Goal: Task Accomplishment & Management: Use online tool/utility

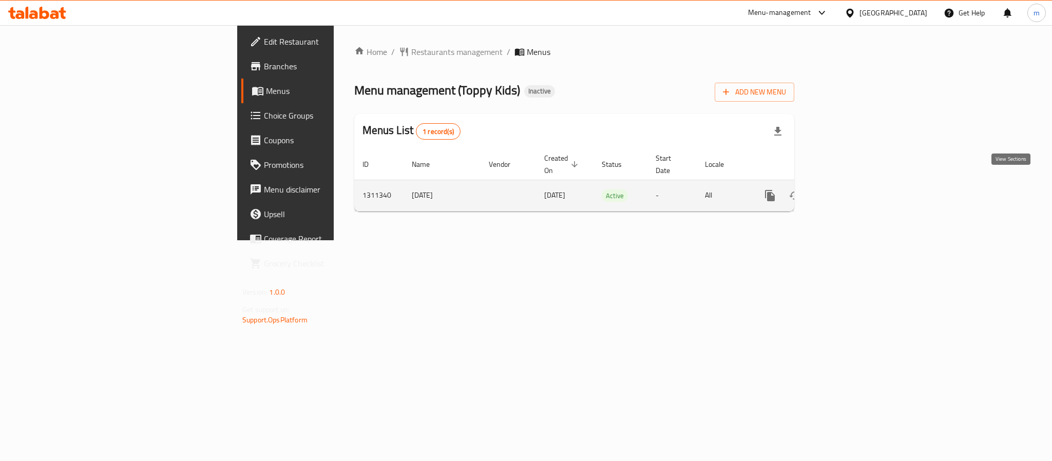
click at [850, 190] on icon "enhanced table" at bounding box center [844, 196] width 12 height 12
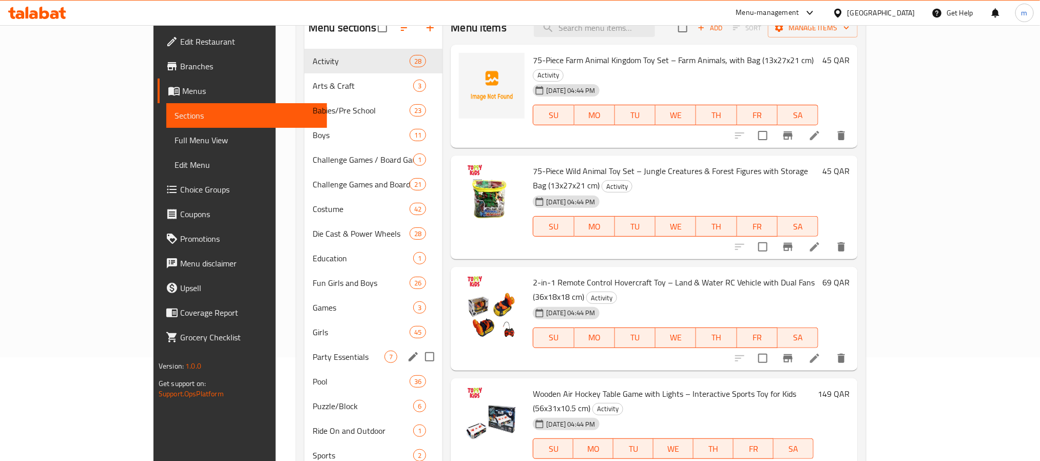
scroll to position [154, 0]
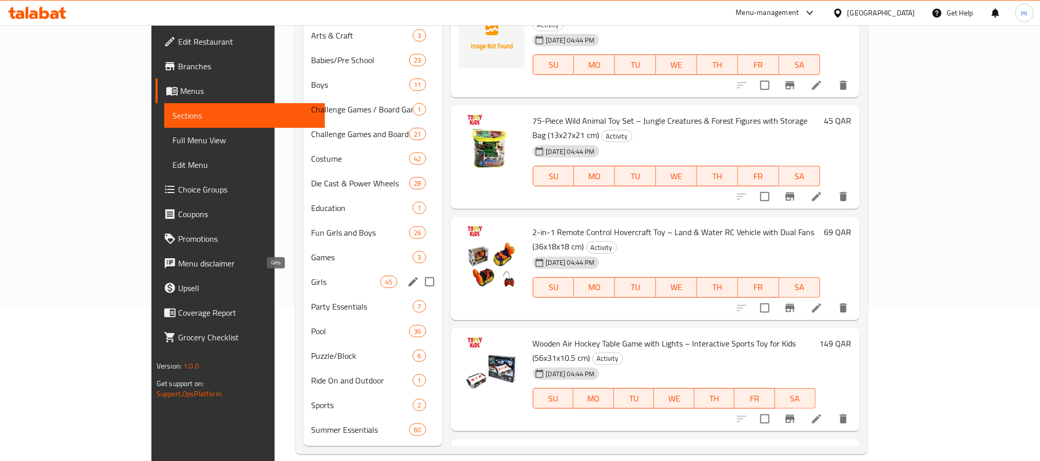
click at [312, 278] on span "Girls" at bounding box center [346, 282] width 69 height 12
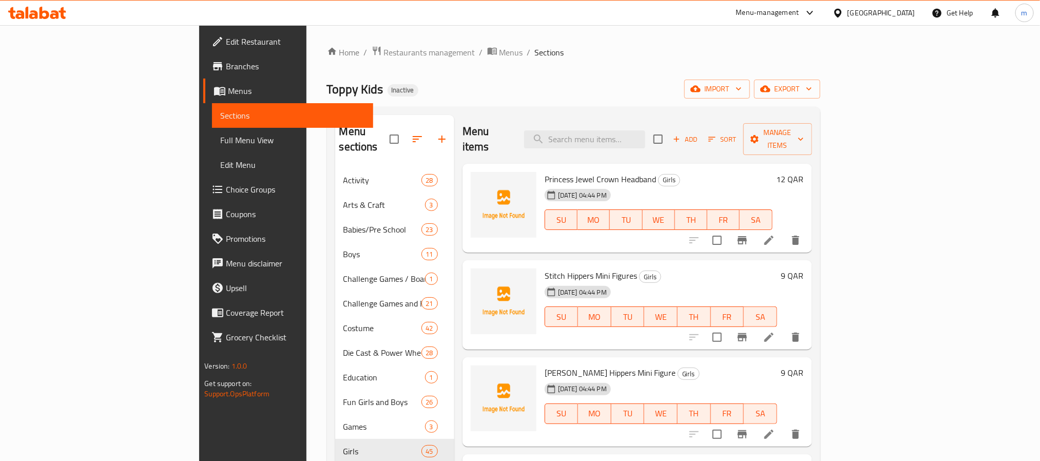
click at [545, 172] on span "Princess Jewel Crown Headband" at bounding box center [600, 179] width 111 height 15
click at [545, 268] on span "Stitch Hippers Mini Figures" at bounding box center [591, 275] width 92 height 15
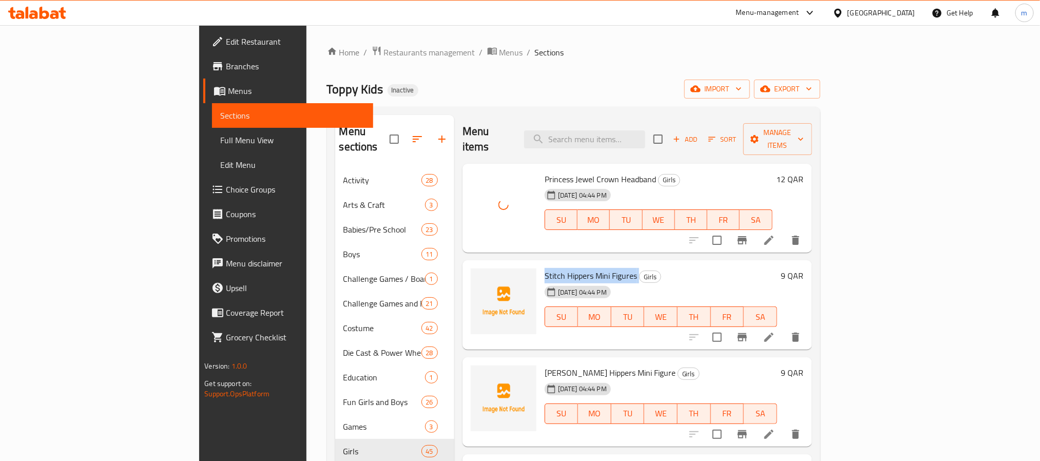
click at [545, 268] on span "Stitch Hippers Mini Figures" at bounding box center [591, 275] width 92 height 15
copy h6 "Stitch Hippers Mini Figures"
click at [545, 365] on span "Sonny Angel Hippers Mini Figure" at bounding box center [610, 372] width 131 height 15
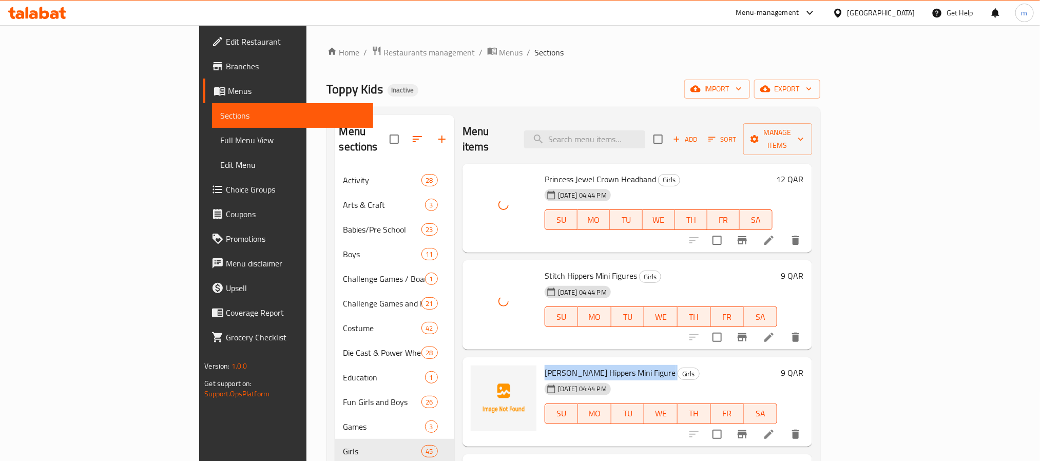
click at [545, 365] on span "Sonny Angel Hippers Mini Figure" at bounding box center [610, 372] width 131 height 15
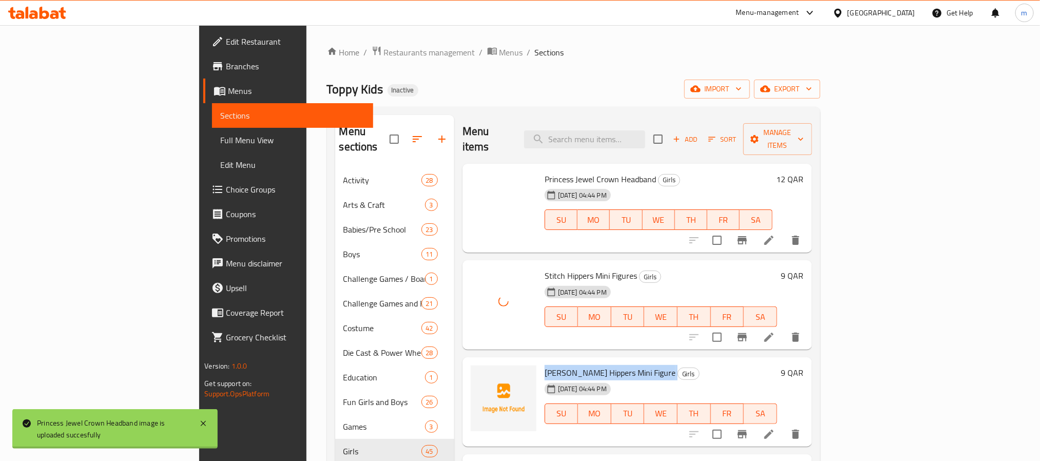
copy h6 "Sonny Angel Hippers Mini Figure"
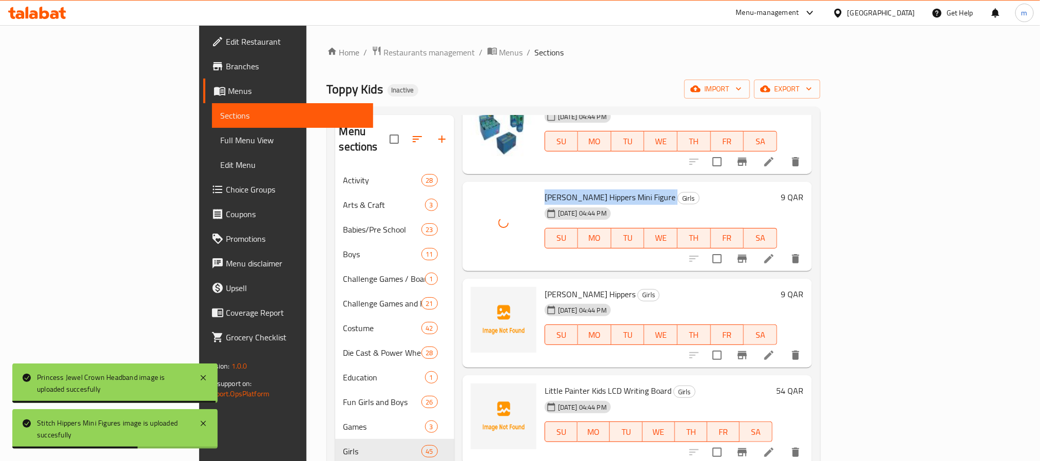
scroll to position [231, 0]
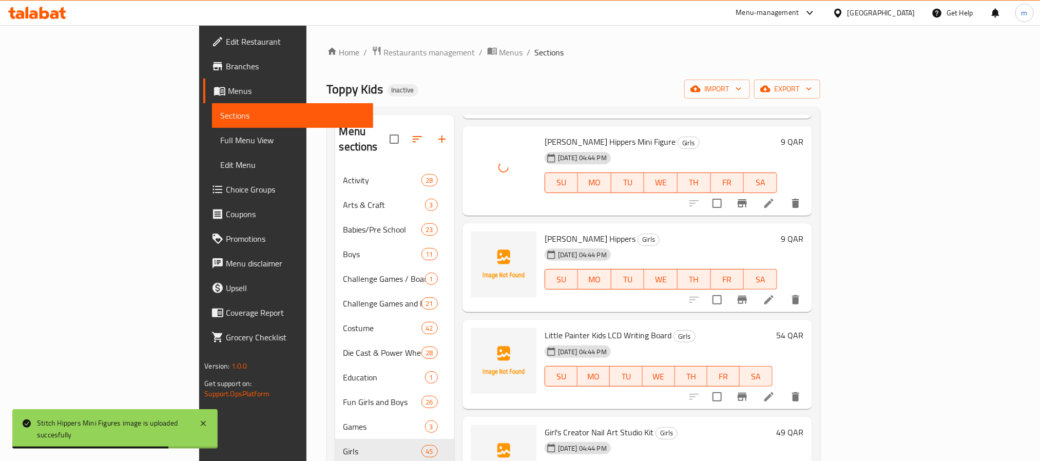
click at [545, 231] on span "Sonny Angel Hippers" at bounding box center [590, 238] width 91 height 15
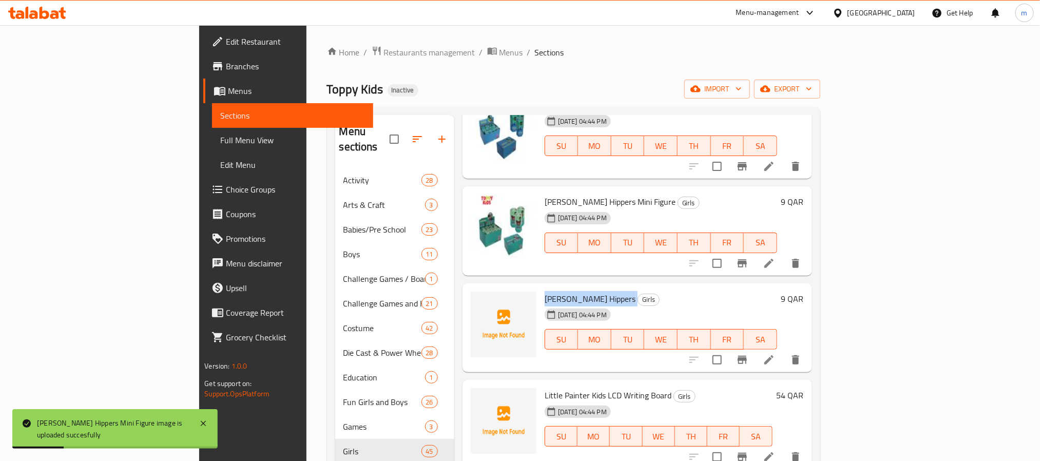
scroll to position [154, 0]
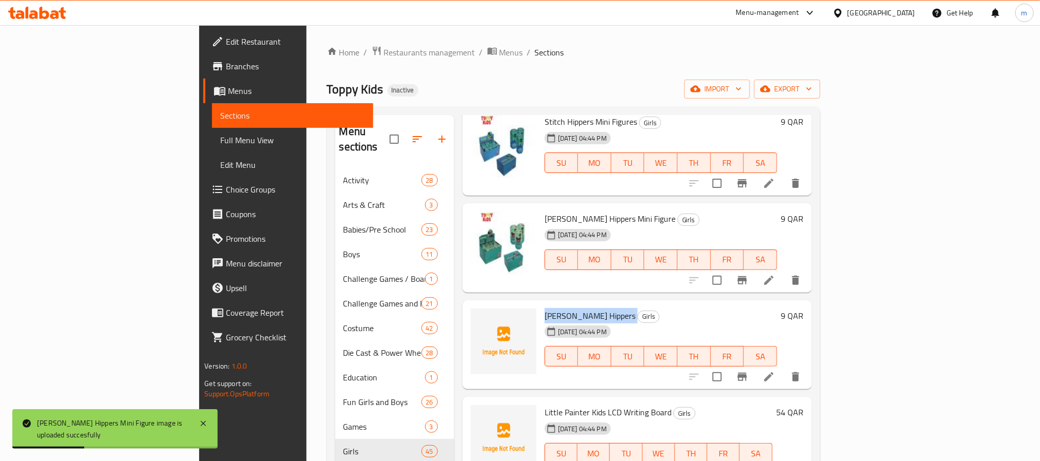
click at [545, 308] on span "Sonny Angel Hippers" at bounding box center [590, 315] width 91 height 15
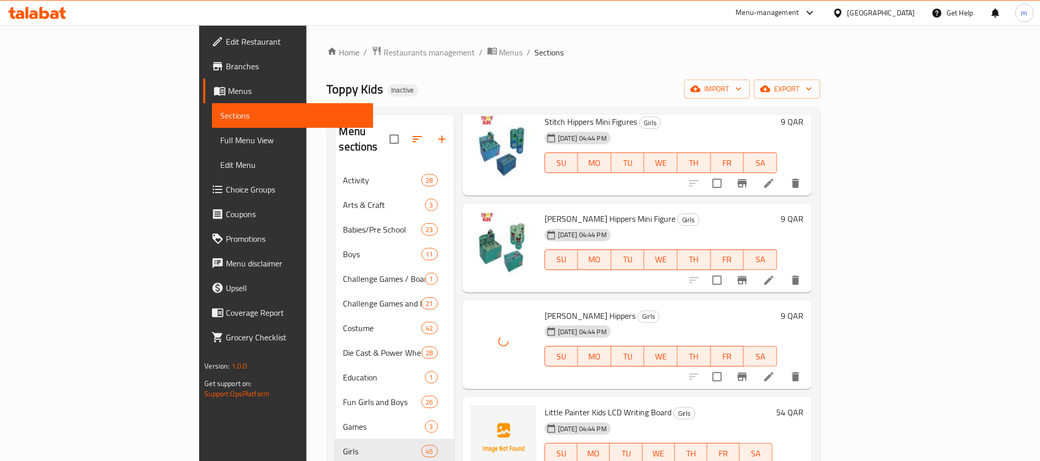
click at [545, 405] on span "Little Painter Kids LCD Writing Board" at bounding box center [608, 412] width 127 height 15
copy h6 "Little Painter Kids LCD Writing Board"
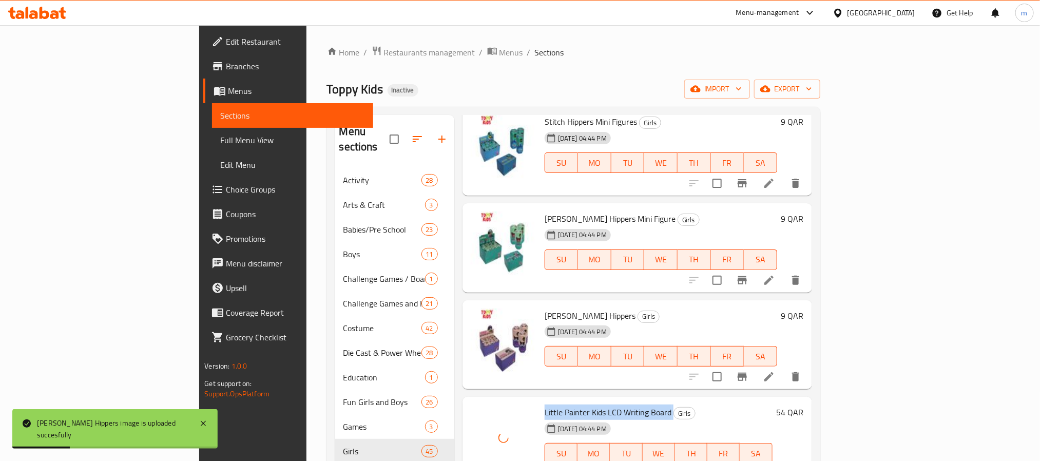
scroll to position [385, 0]
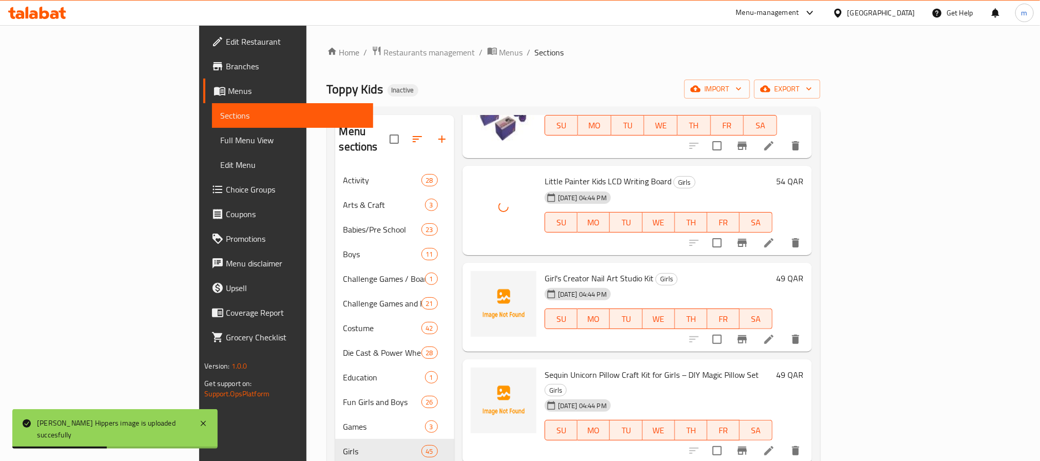
click at [545, 271] on span "Girl's Creator Nail Art Studio Kit" at bounding box center [599, 278] width 109 height 15
copy h6 "Girl's Creator Nail Art Studio Kit"
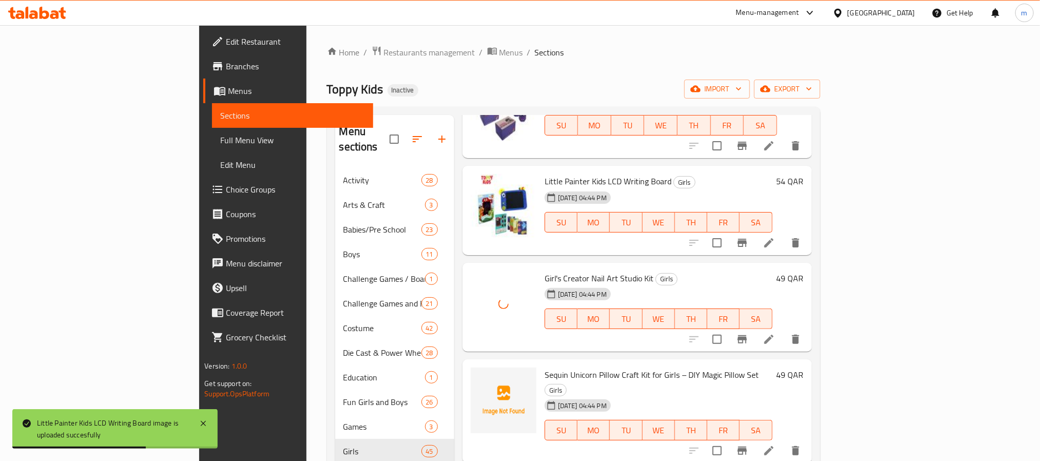
click at [545, 367] on span "Sequin Unicorn Pillow Craft Kit for Girls – DIY Magic Pillow Set" at bounding box center [652, 374] width 215 height 15
copy h6 "Sequin Unicorn Pillow Craft Kit for Girls – DIY Magic Pillow Set"
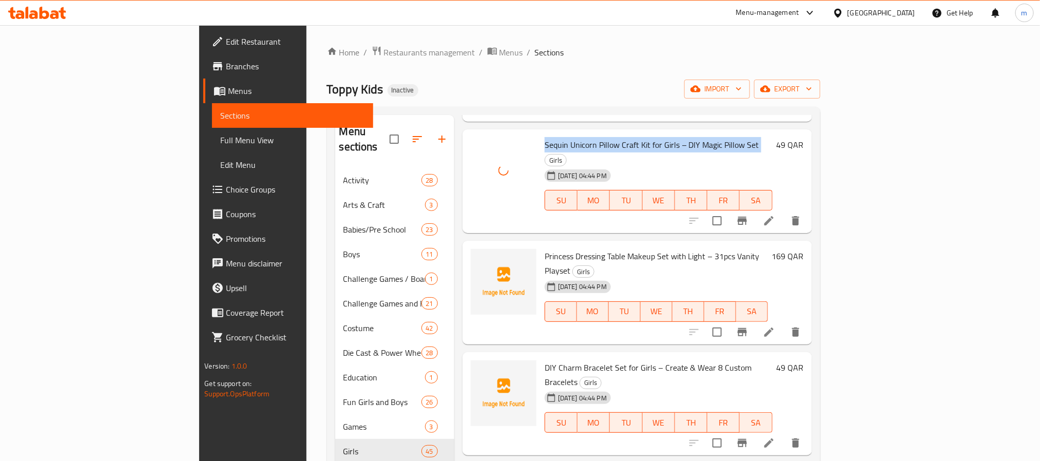
scroll to position [616, 0]
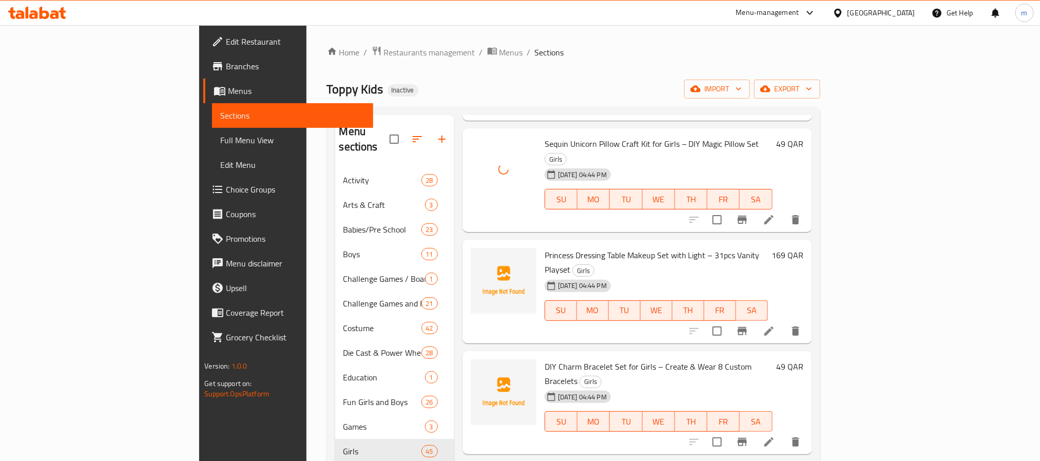
click at [545, 248] on span "Princess Dressing Table Makeup Set with Light – 31pcs Vanity Playset" at bounding box center [652, 263] width 215 height 30
copy h6 "Princess Dressing Table Makeup Set with Light – 31pcs Vanity Playset"
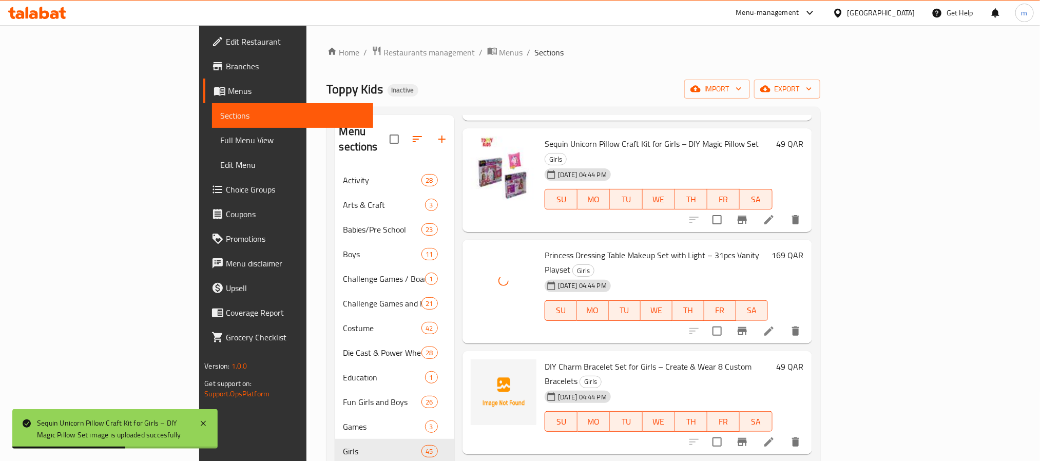
click at [545, 359] on span "DIY Charm Bracelet Set for Girls – Create & Wear 8 Custom Bracelets" at bounding box center [648, 374] width 207 height 30
copy h6 "DIY Charm Bracelet Set for Girls – Create & Wear 8 Custom Bracelets"
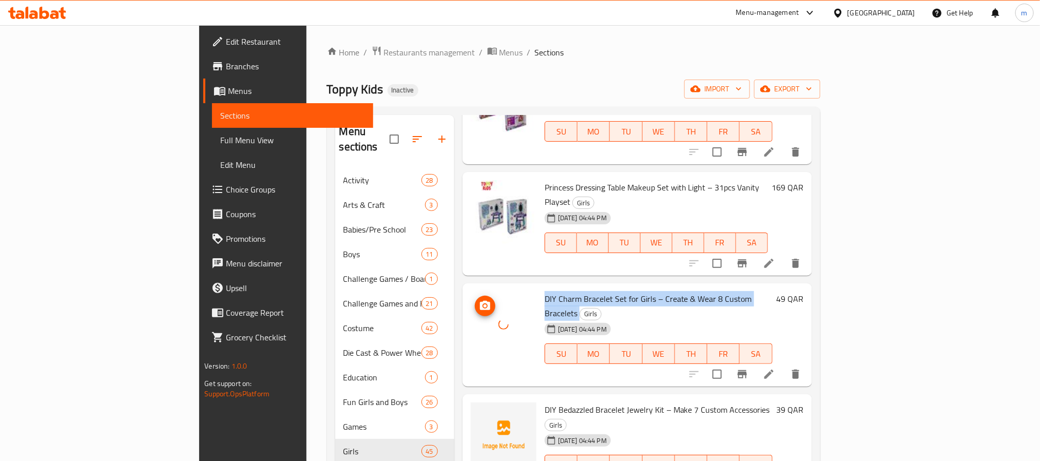
scroll to position [693, 0]
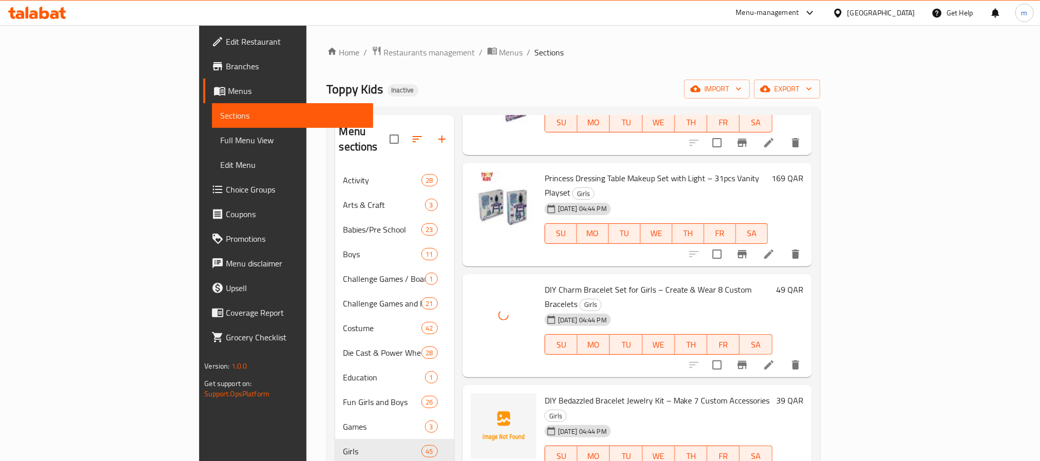
click at [545, 393] on span "DIY Bedazzled Bracelet Jewelry Kit – Make 7 Custom Accessories" at bounding box center [657, 400] width 225 height 15
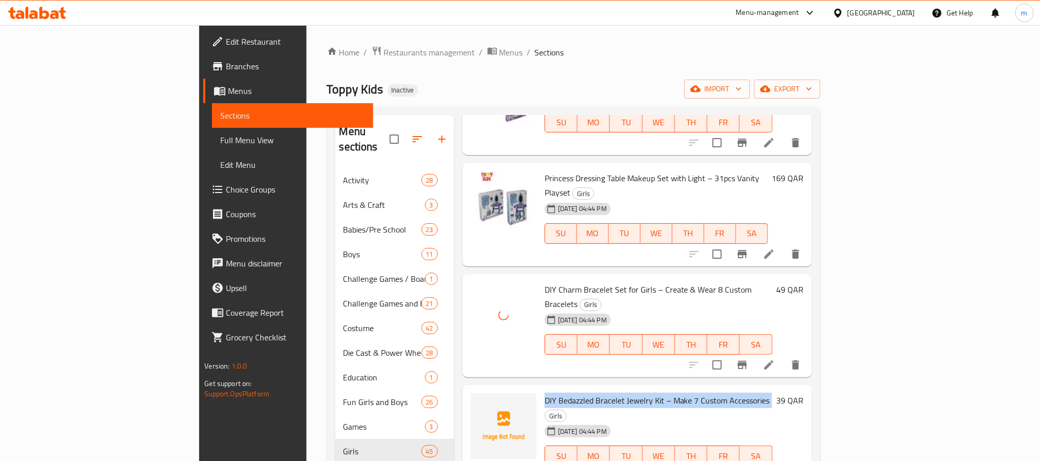
click at [545, 393] on span "DIY Bedazzled Bracelet Jewelry Kit – Make 7 Custom Accessories" at bounding box center [657, 400] width 225 height 15
copy h6 "DIY Bedazzled Bracelet Jewelry Kit – Make 7 Custom Accessories"
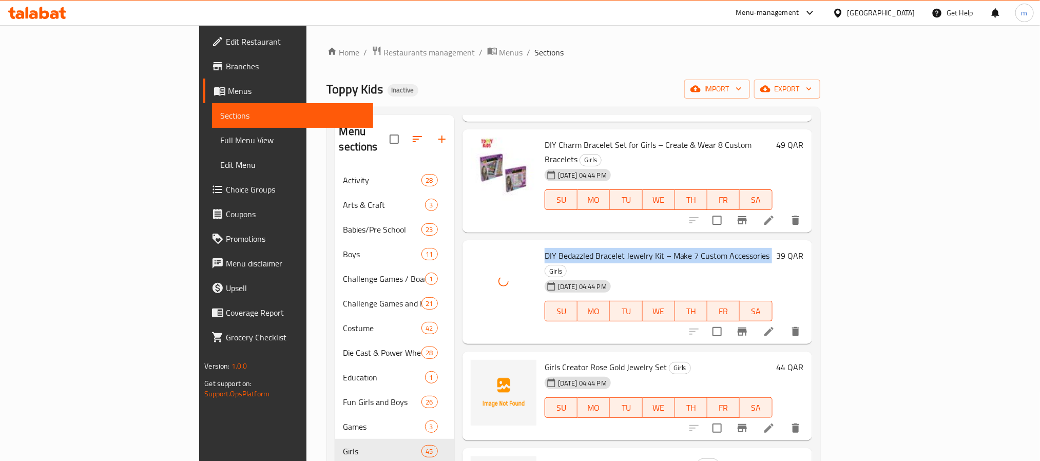
scroll to position [847, 0]
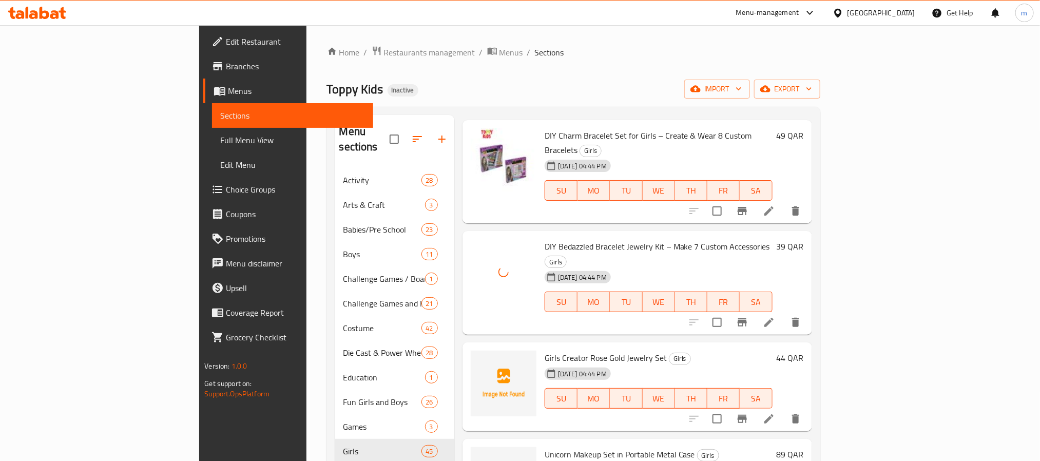
click at [549, 350] on span "Girls Creator Rose Gold Jewelry Set" at bounding box center [606, 357] width 122 height 15
copy h6 "Girls Creator Rose Gold Jewelry Set"
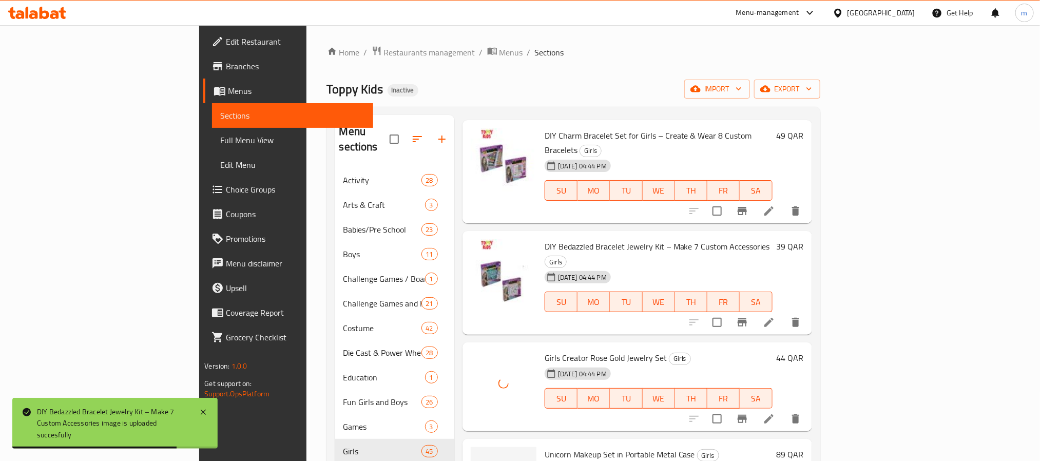
click at [545, 447] on span "Unicorn Makeup Set in Portable Metal Case" at bounding box center [620, 454] width 150 height 15
copy h6 "Unicorn Makeup Set in Portable Metal Case"
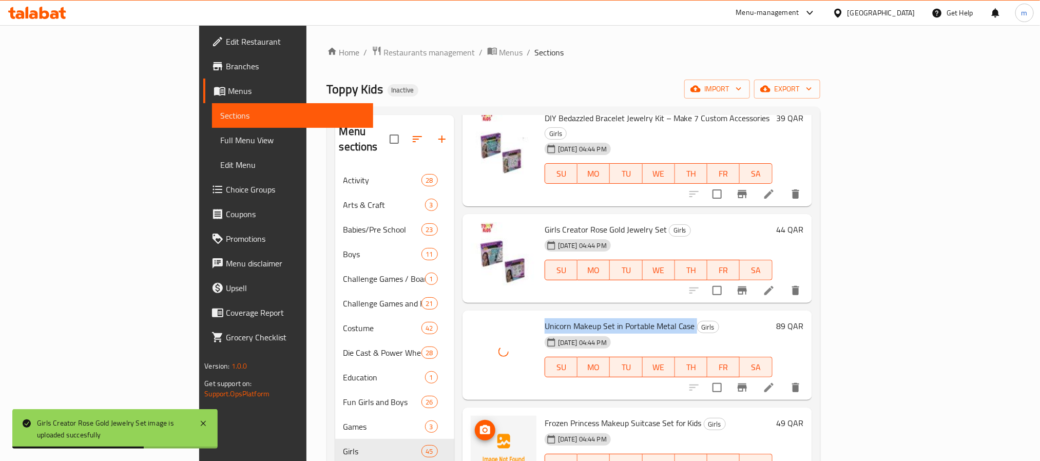
scroll to position [1079, 0]
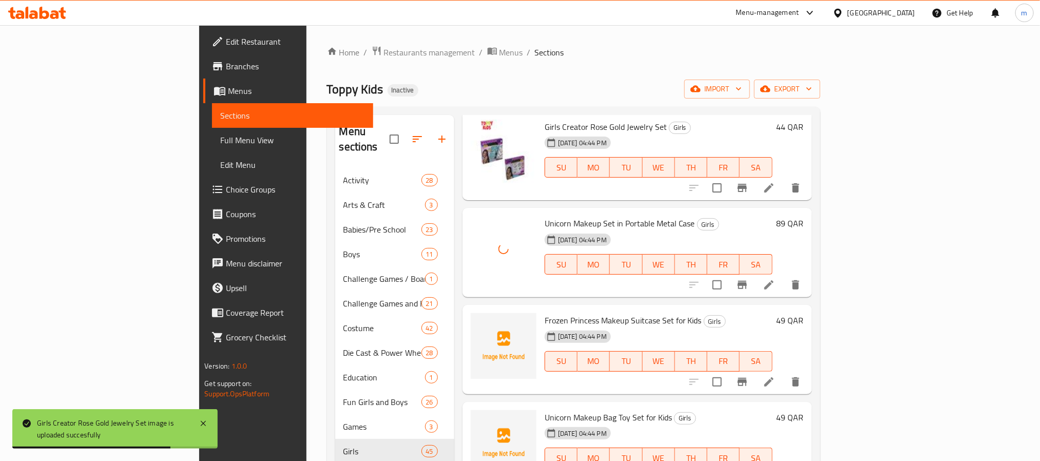
click at [545, 313] on span "Frozen Princess Makeup Suitcase Set for Kids" at bounding box center [623, 320] width 157 height 15
click at [545, 410] on span "Unicorn Makeup Bag Toy Set for Kids" at bounding box center [608, 417] width 127 height 15
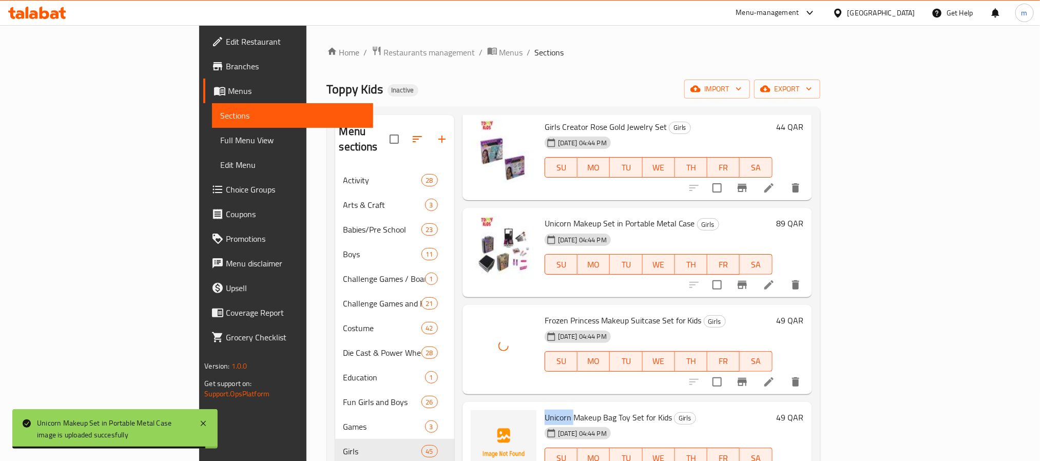
click at [545, 410] on span "Unicorn Makeup Bag Toy Set for Kids" at bounding box center [608, 417] width 127 height 15
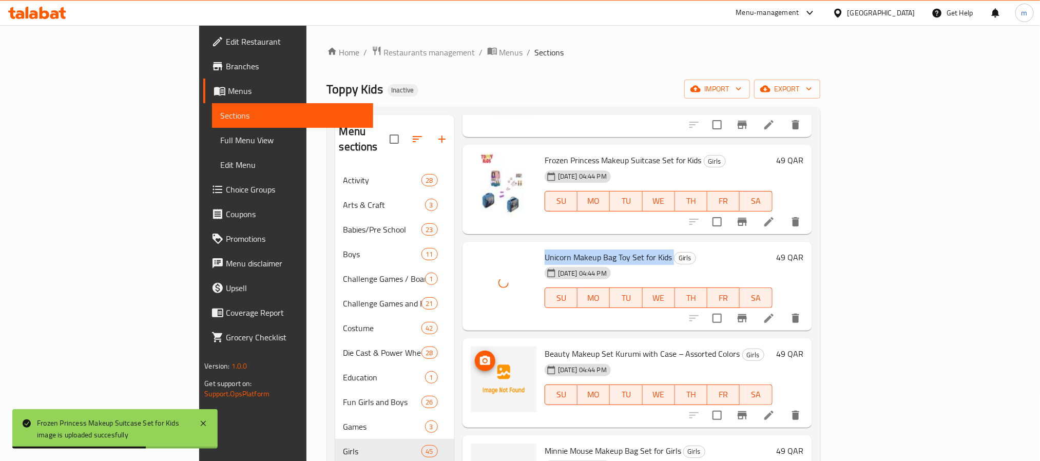
scroll to position [1233, 0]
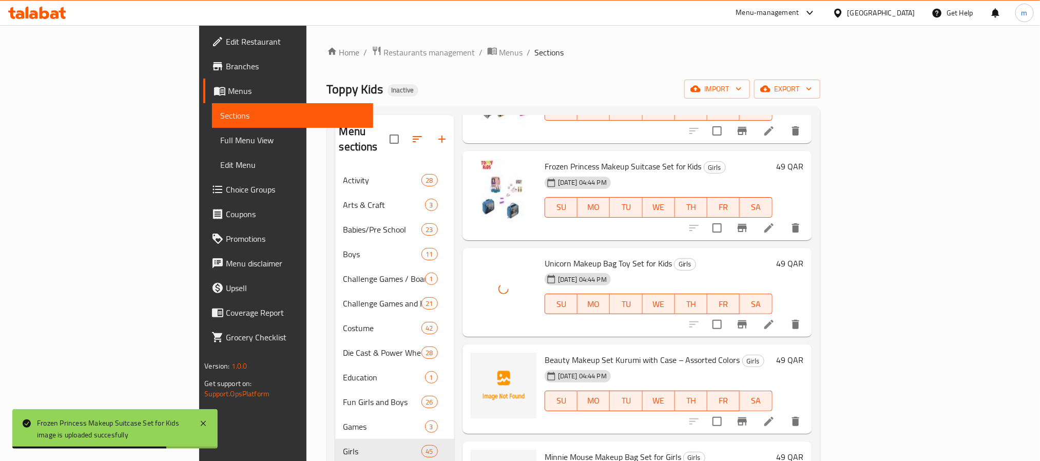
click at [545, 352] on span "Beauty Makeup Set Kurumi with Case – Assorted Colors" at bounding box center [643, 359] width 196 height 15
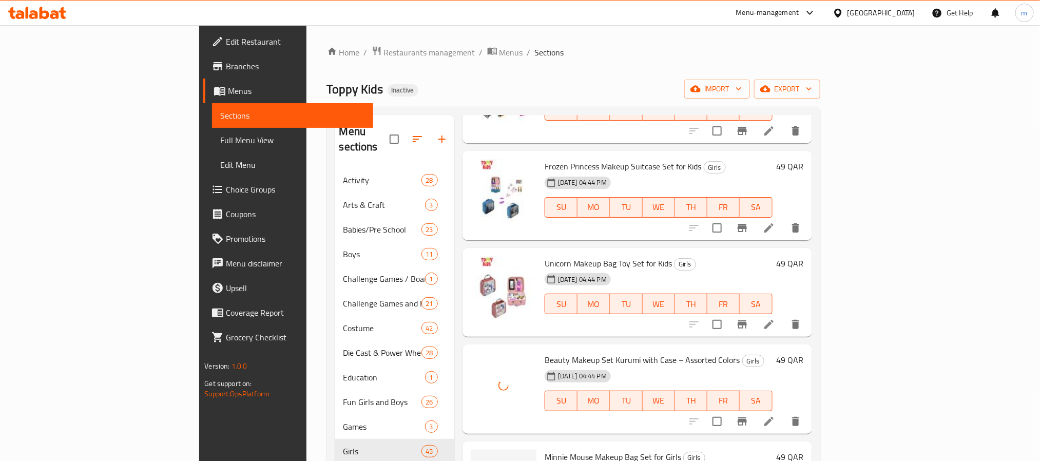
click at [545, 449] on span "Minnie Mouse Makeup Bag Set for Girls" at bounding box center [613, 456] width 137 height 15
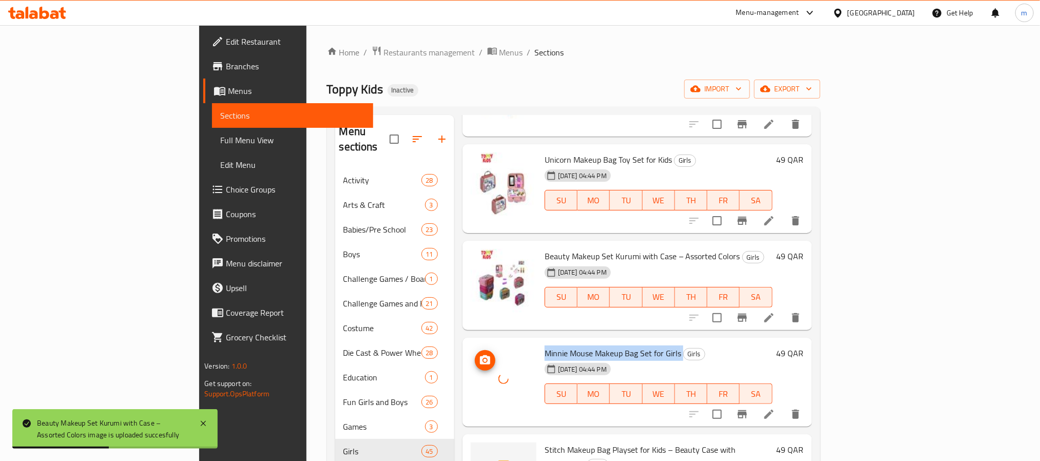
scroll to position [1387, 0]
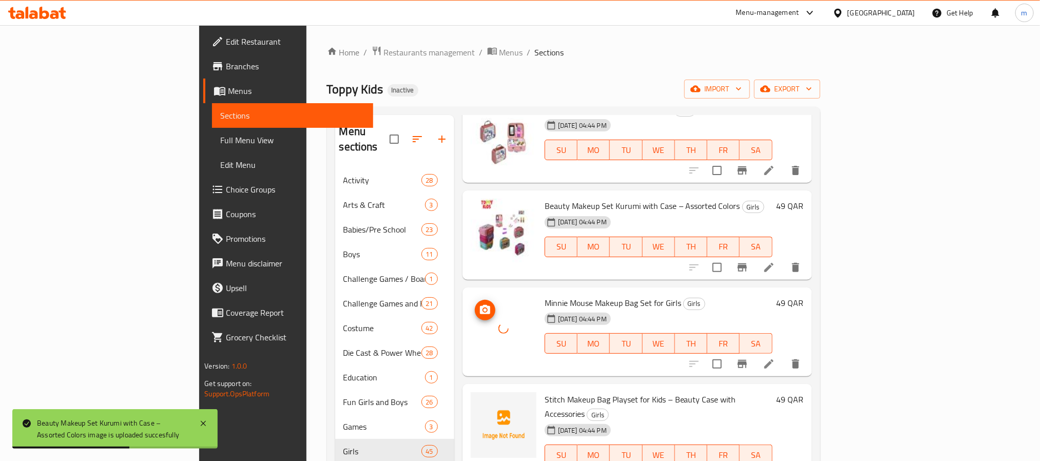
click at [545, 392] on span "Stitch Makeup Bag Playset for Kids – Beauty Case with Accessories" at bounding box center [641, 407] width 192 height 30
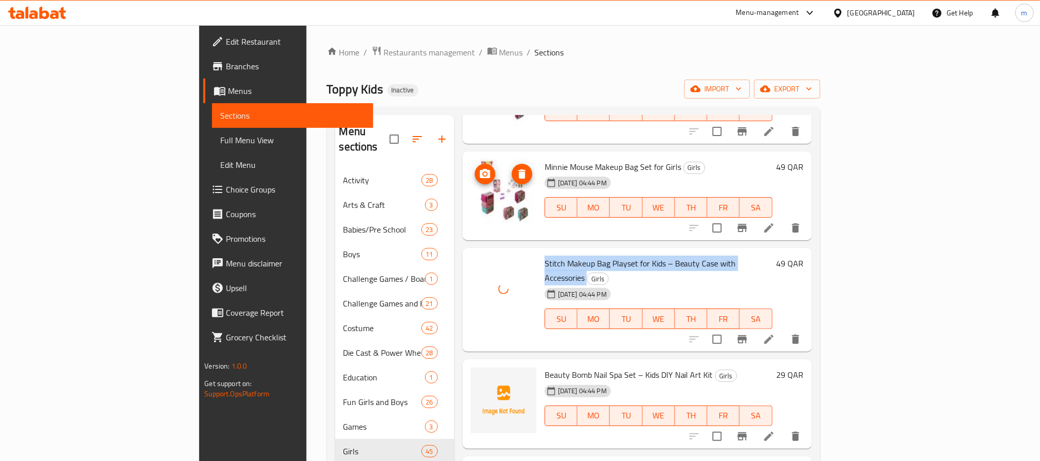
scroll to position [1541, 0]
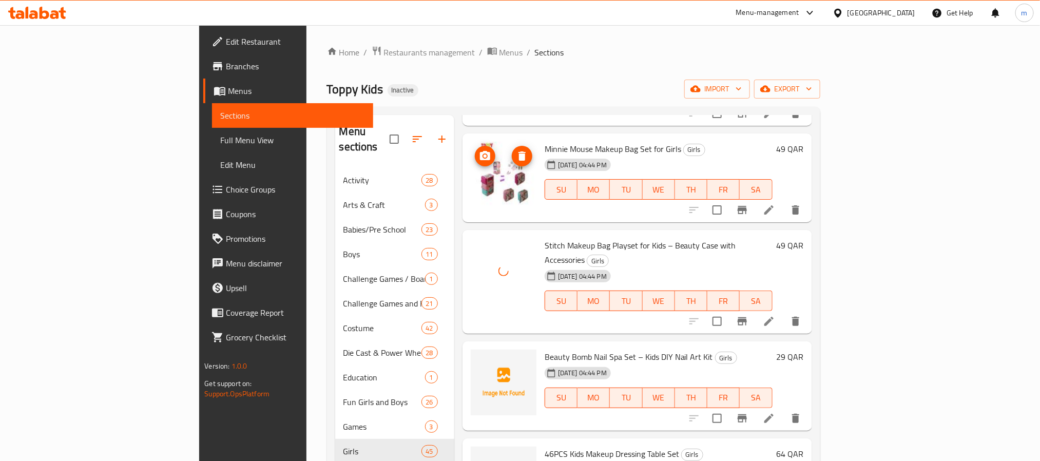
click at [545, 349] on span "Beauty Bomb Nail Spa Set – Kids DIY Nail Art Kit" at bounding box center [629, 356] width 168 height 15
click at [545, 446] on span "46PCS Kids Makeup Dressing Table Set" at bounding box center [612, 453] width 135 height 15
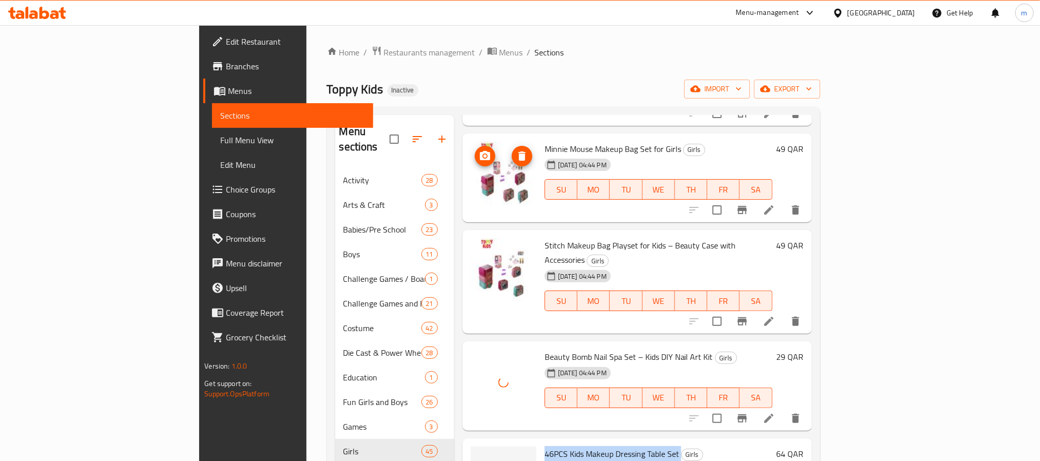
click at [545, 446] on span "46PCS Kids Makeup Dressing Table Set" at bounding box center [612, 453] width 135 height 15
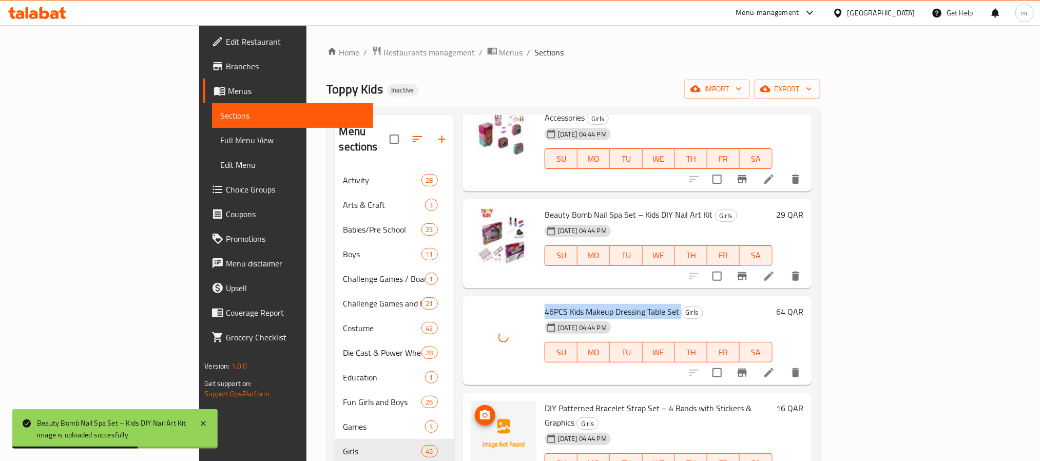
scroll to position [1695, 0]
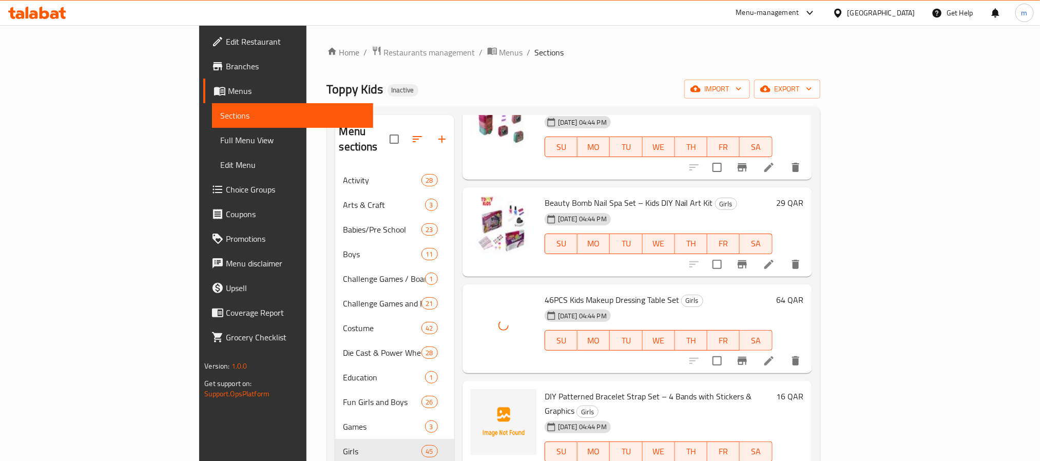
click at [541, 385] on div "DIY Patterned Bracelet Strap Set – 4 Bands with Stickers & Graphics Girls 12-09…" at bounding box center [659, 433] width 236 height 96
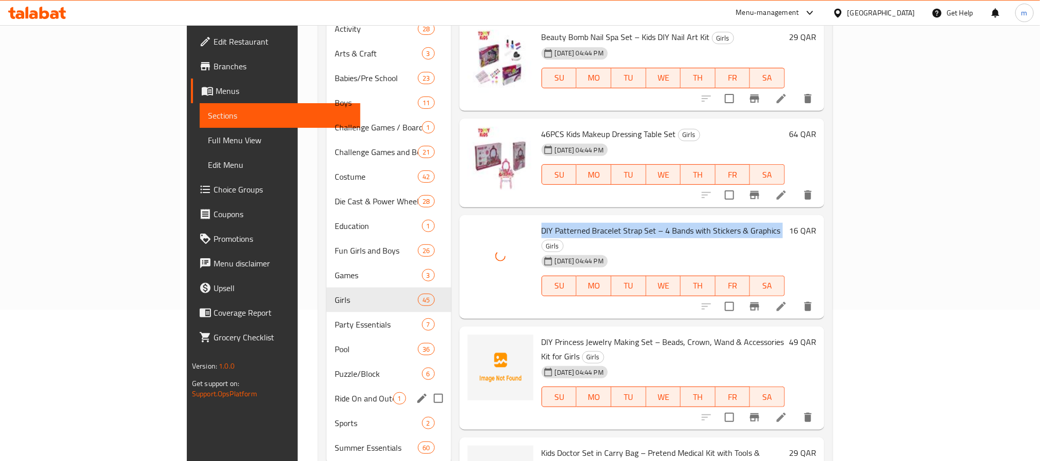
scroll to position [154, 0]
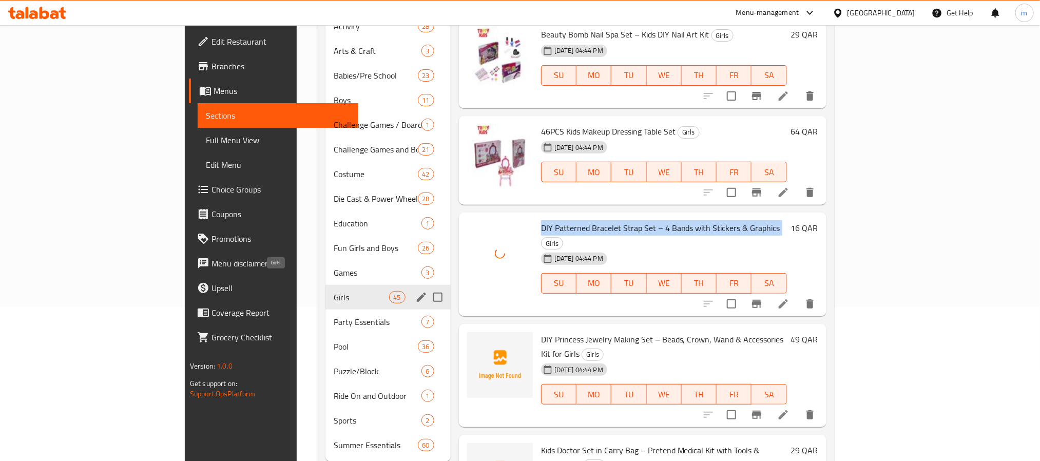
click at [334, 291] on span "Girls" at bounding box center [361, 297] width 55 height 12
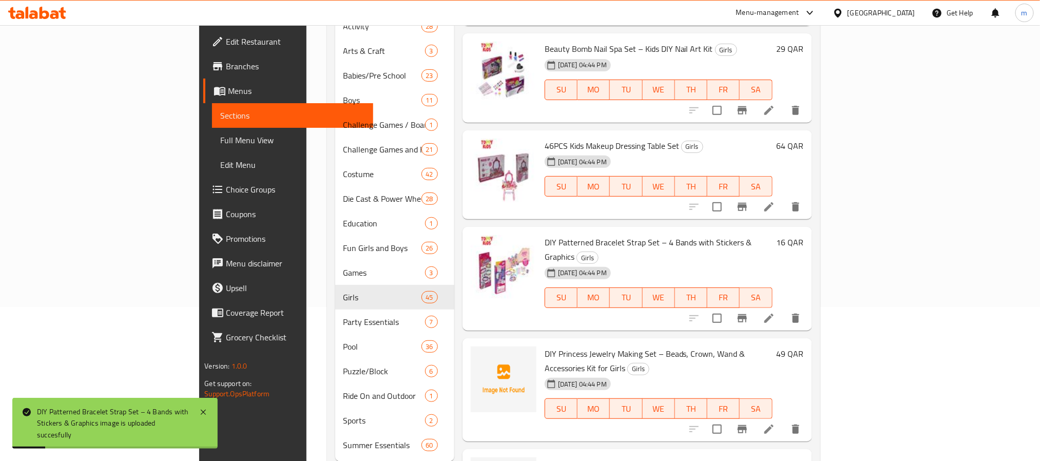
click at [591, 346] on span "DIY Princess Jewelry Making Set – Beads, Crown, Wand & Accessories Kit for Girls" at bounding box center [645, 361] width 201 height 30
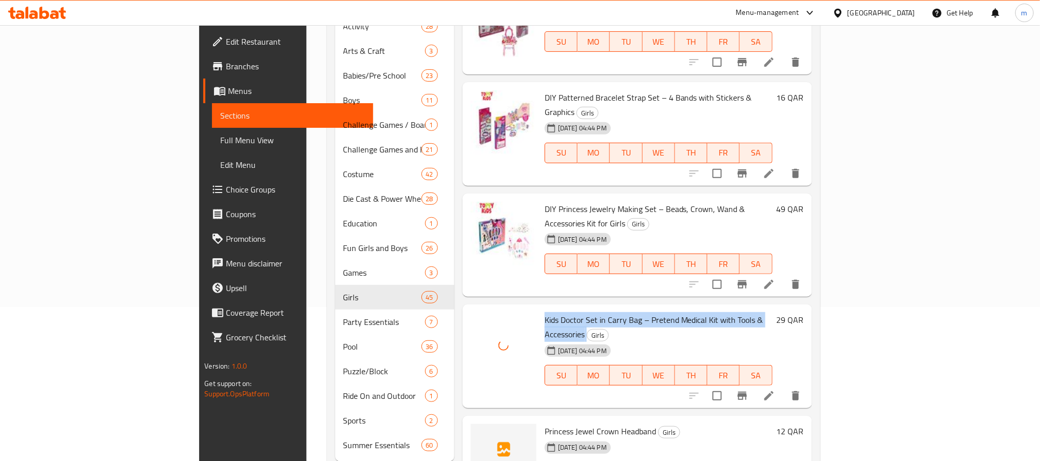
scroll to position [1849, 0]
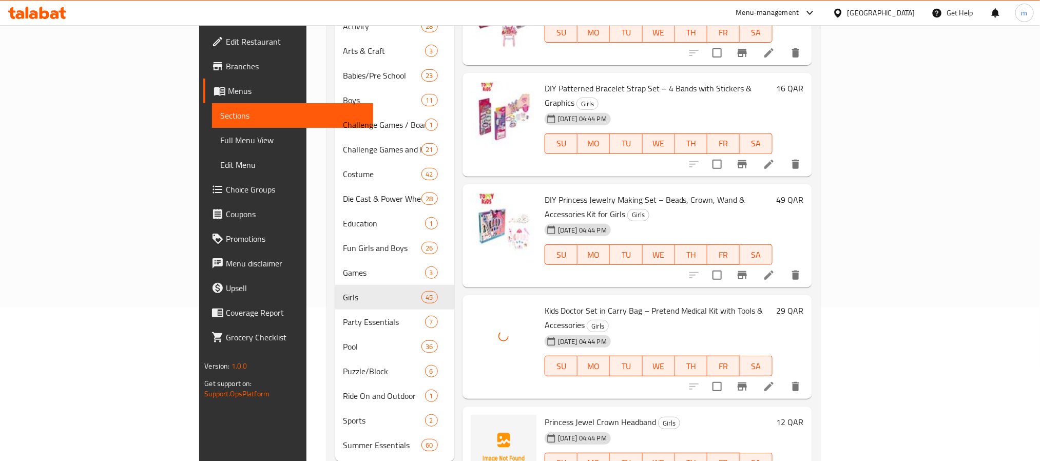
click at [545, 414] on span "Princess Jewel Crown Headband" at bounding box center [600, 421] width 111 height 15
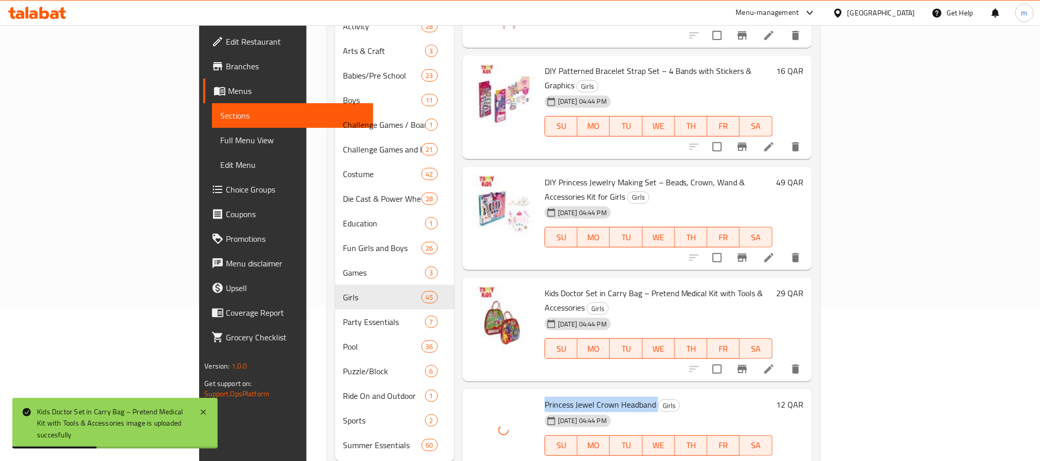
scroll to position [1926, 0]
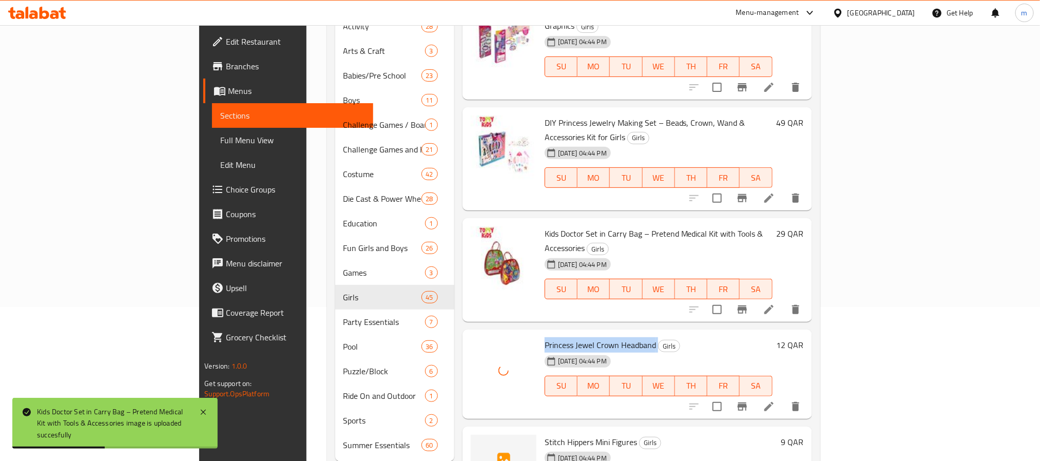
click at [545, 434] on span "Stitch Hippers Mini Figures" at bounding box center [591, 441] width 92 height 15
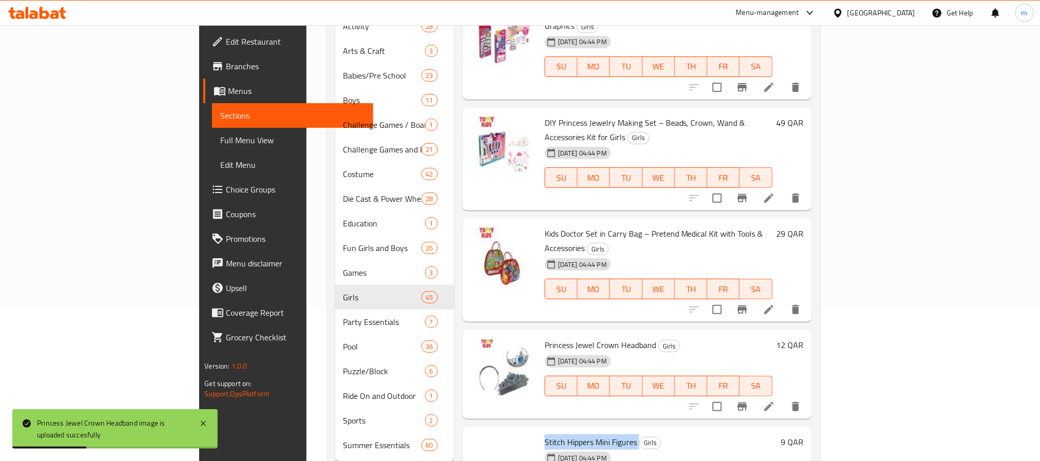
scroll to position [2003, 0]
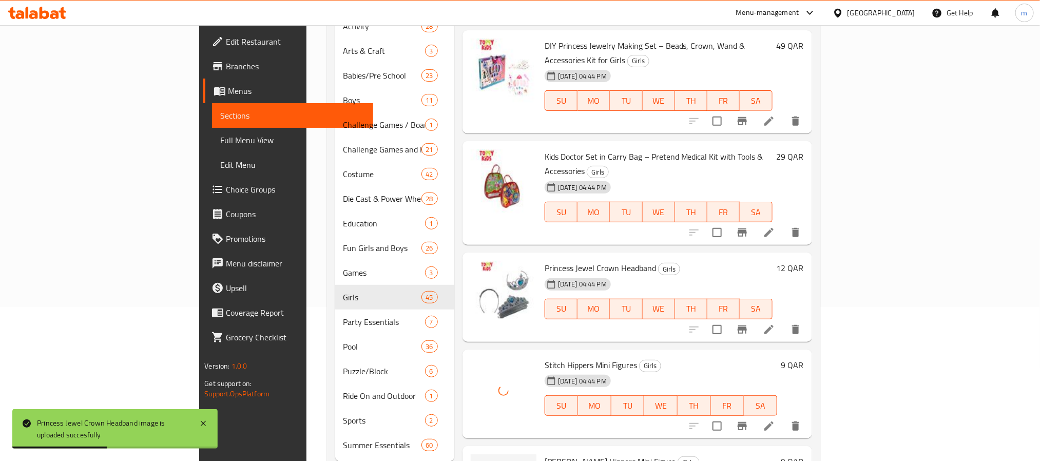
click at [545, 454] on span "Sonny Angel Hippers Mini Figure" at bounding box center [610, 461] width 131 height 15
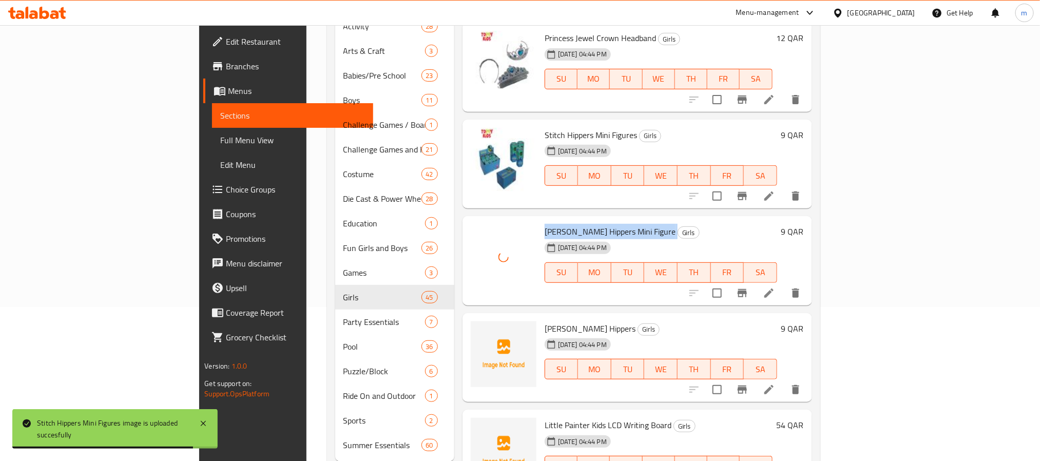
scroll to position [2234, 0]
click at [545, 320] on span "Sonny Angel Hippers" at bounding box center [590, 327] width 91 height 15
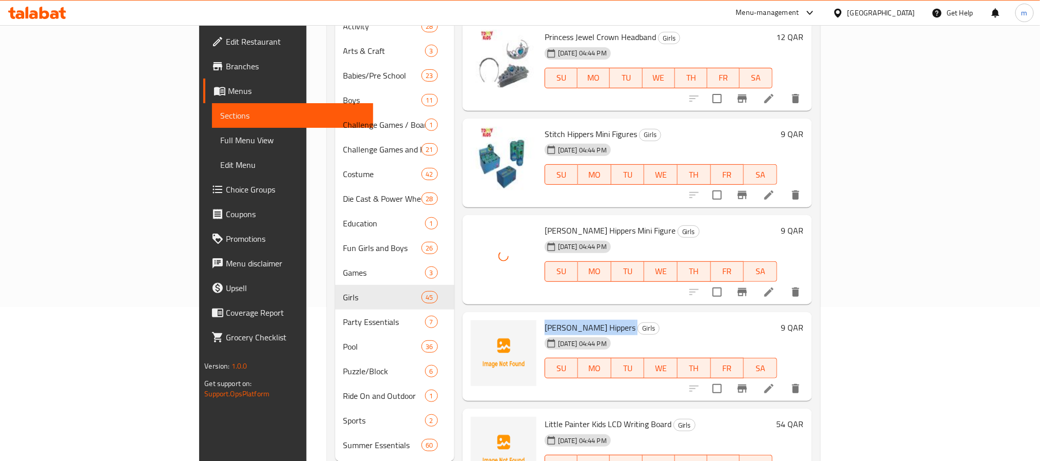
click at [545, 320] on span "Sonny Angel Hippers" at bounding box center [590, 327] width 91 height 15
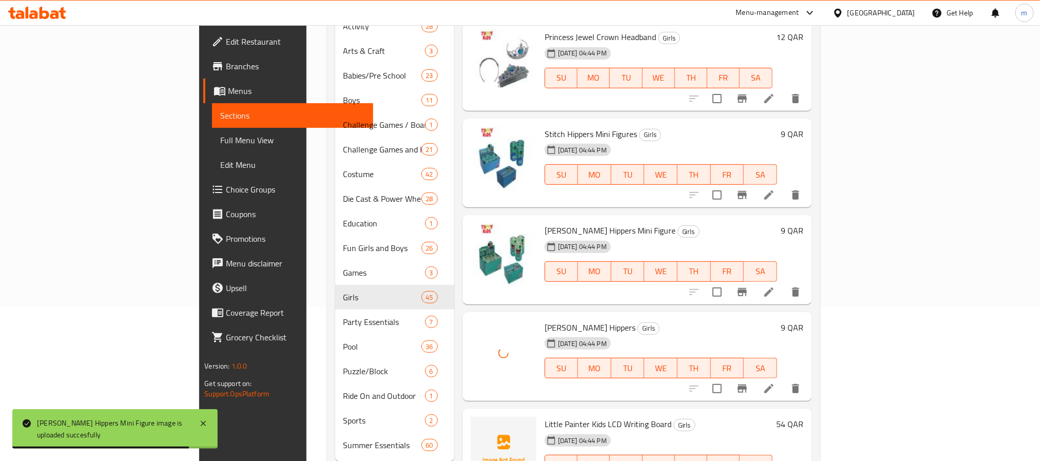
click at [545, 417] on span "Little Painter Kids LCD Writing Board" at bounding box center [608, 424] width 127 height 15
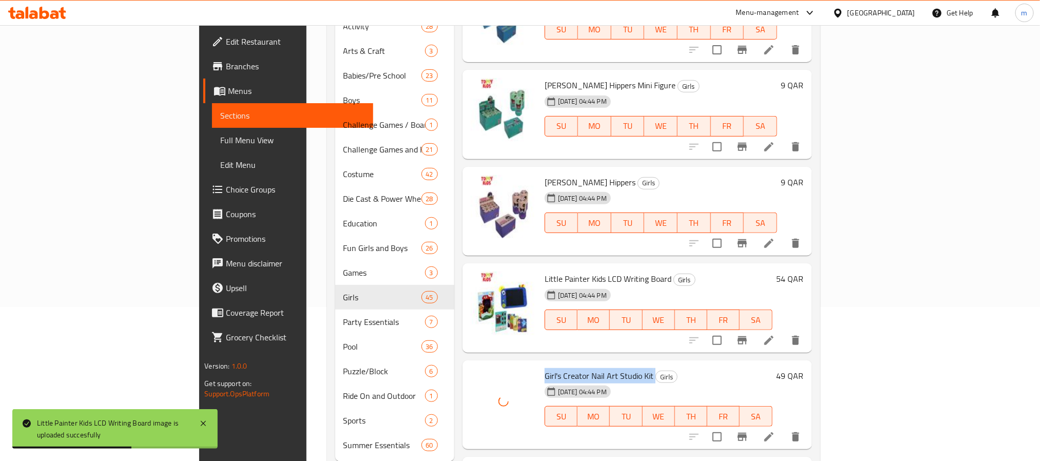
scroll to position [2465, 0]
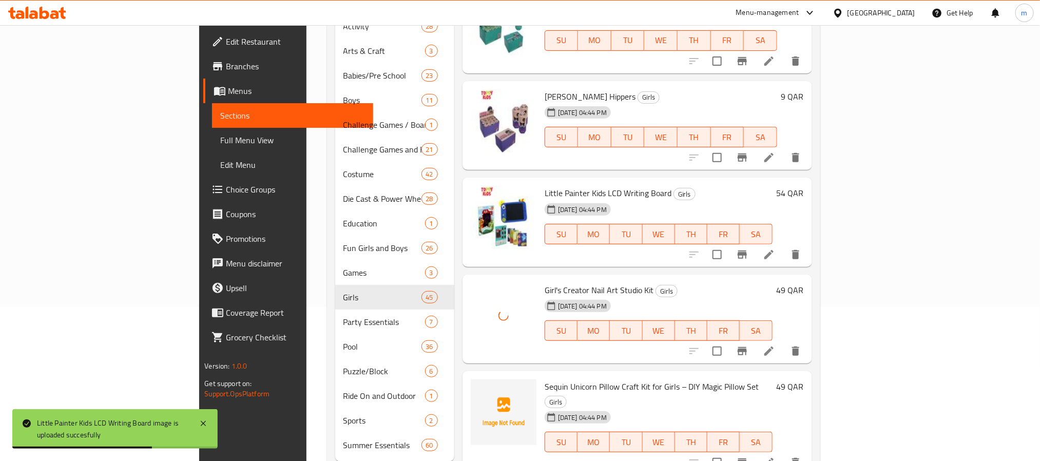
click at [545, 379] on span "Sequin Unicorn Pillow Craft Kit for Girls – DIY Magic Pillow Set" at bounding box center [652, 386] width 215 height 15
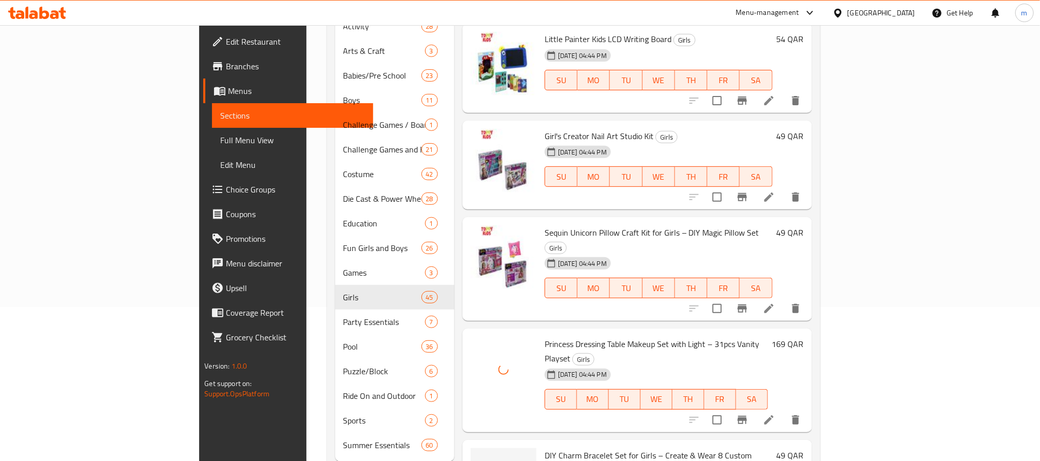
click at [545, 448] on span "DIY Charm Bracelet Set for Girls – Create & Wear 8 Custom Bracelets" at bounding box center [648, 463] width 207 height 30
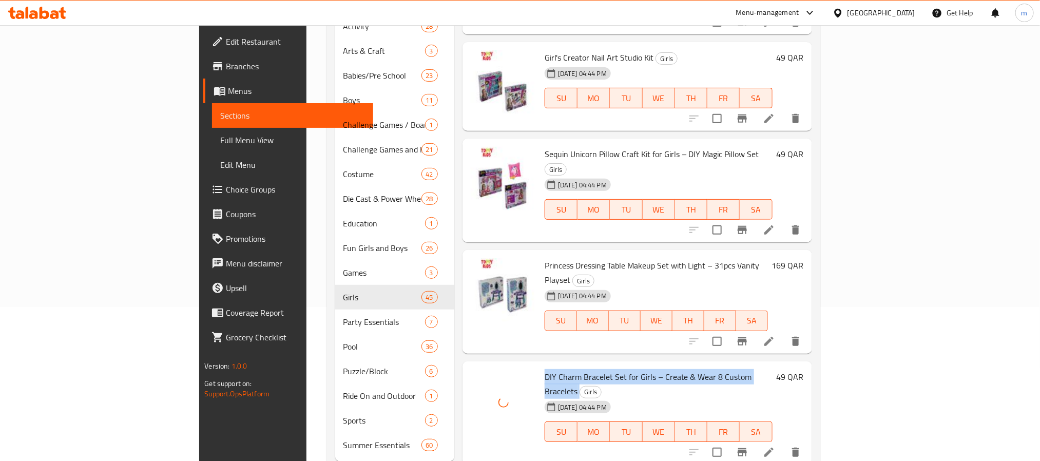
scroll to position [2773, 0]
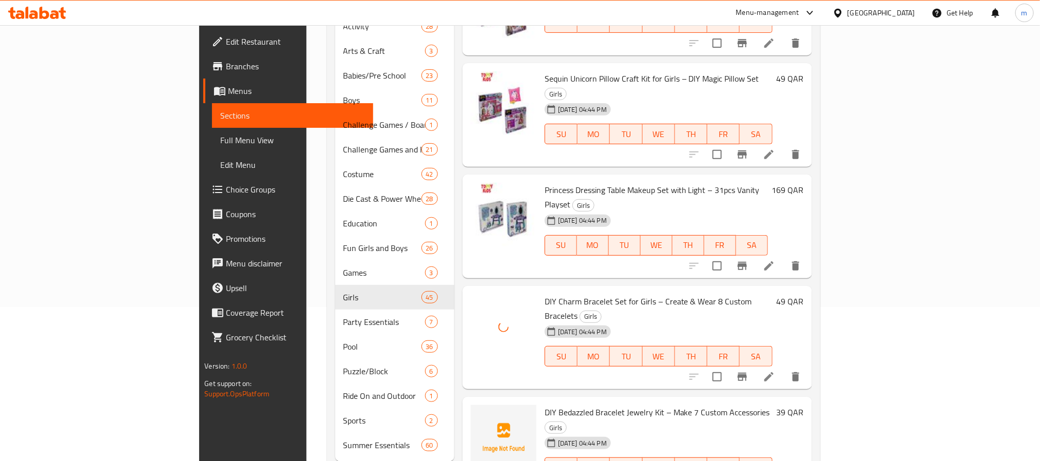
click at [545, 405] on span "DIY Bedazzled Bracelet Jewelry Kit – Make 7 Custom Accessories" at bounding box center [657, 412] width 225 height 15
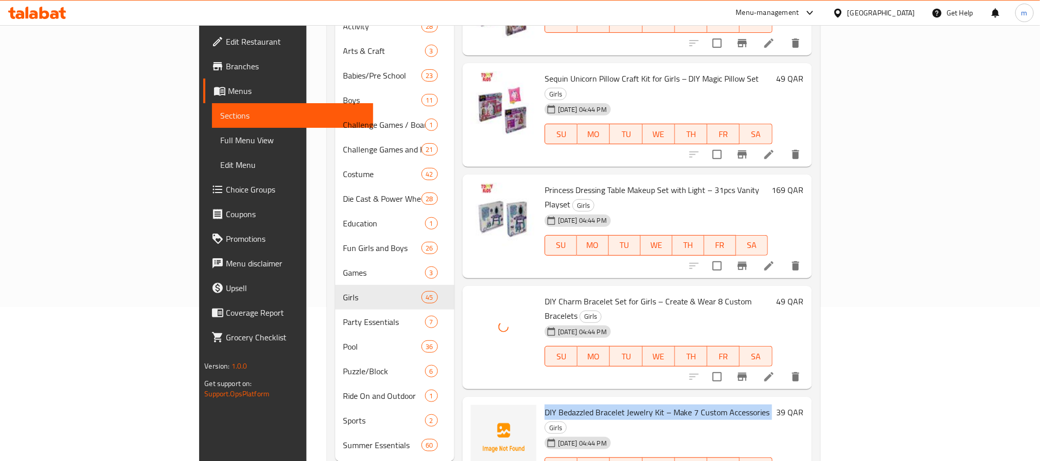
click at [545, 405] on span "DIY Bedazzled Bracelet Jewelry Kit – Make 7 Custom Accessories" at bounding box center [657, 412] width 225 height 15
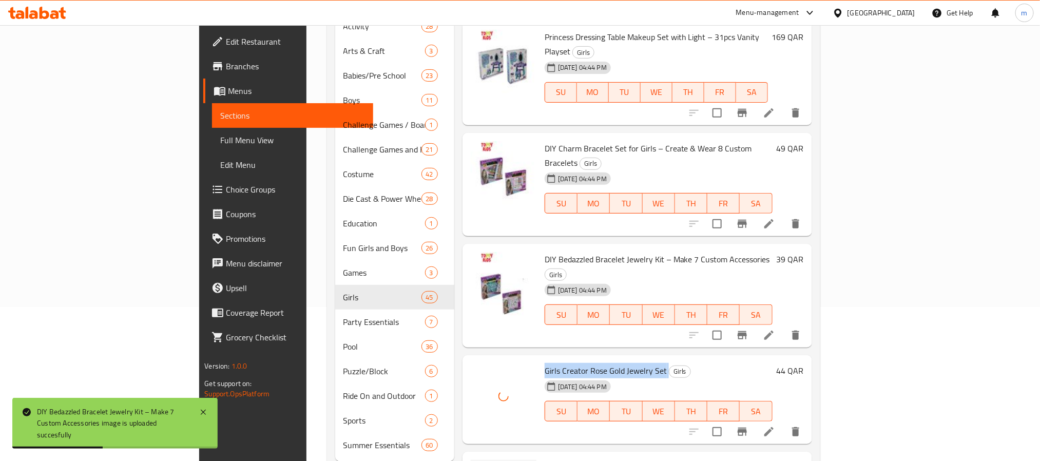
scroll to position [2927, 0]
click at [545, 459] on span "Unicorn Makeup Set in Portable Metal Case" at bounding box center [620, 466] width 150 height 15
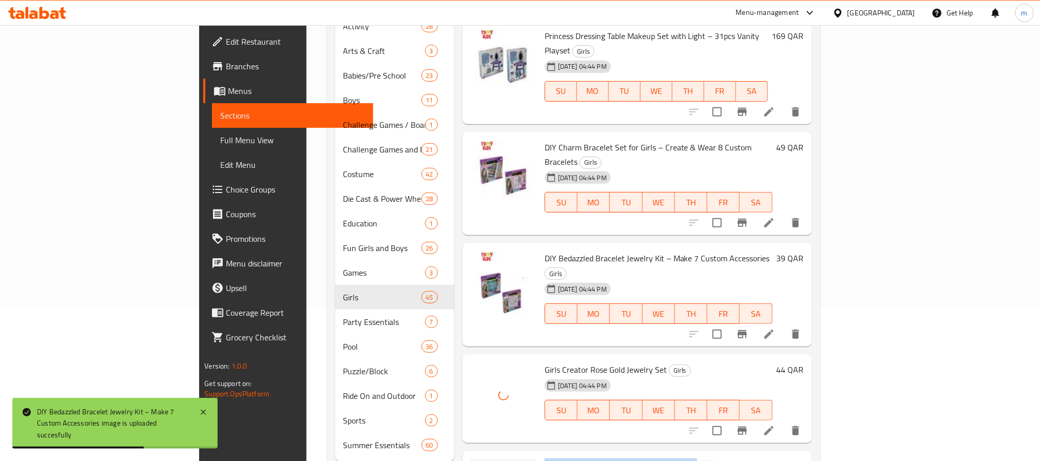
click at [545, 459] on span "Unicorn Makeup Set in Portable Metal Case" at bounding box center [620, 466] width 150 height 15
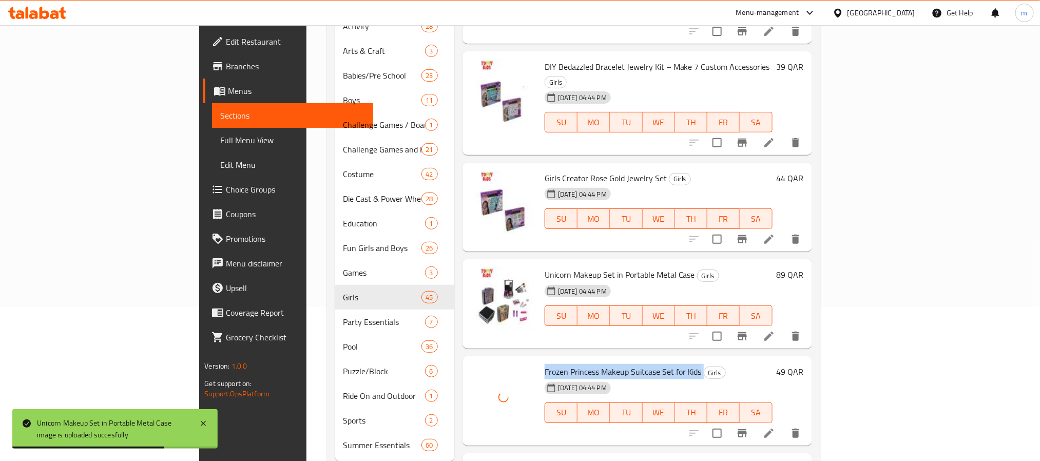
scroll to position [3158, 0]
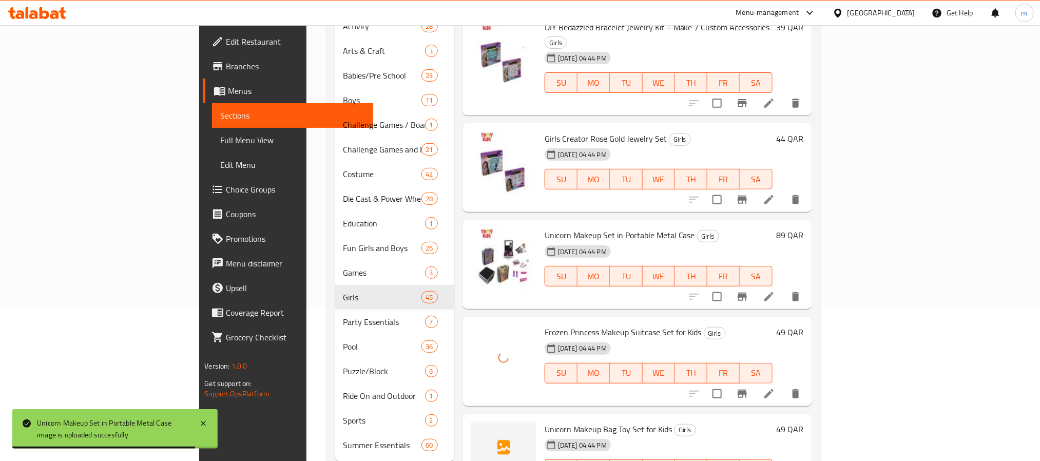
click at [545, 422] on span "Unicorn Makeup Bag Toy Set for Kids" at bounding box center [608, 429] width 127 height 15
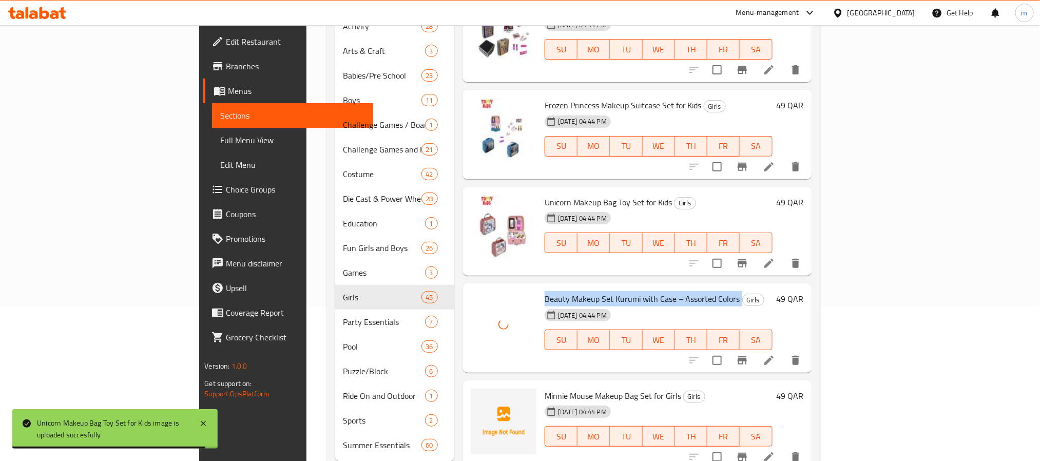
scroll to position [3390, 0]
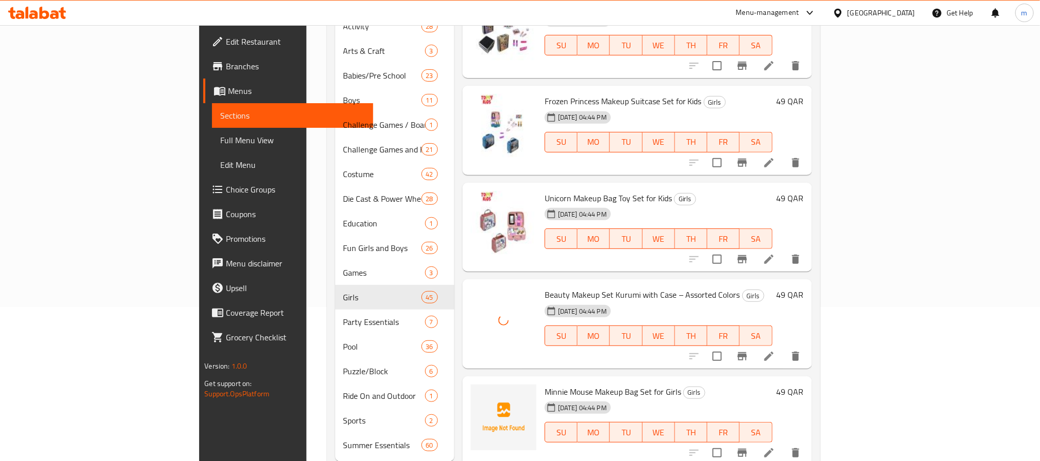
click at [582, 384] on span "Minnie Mouse Makeup Bag Set for Girls" at bounding box center [613, 391] width 137 height 15
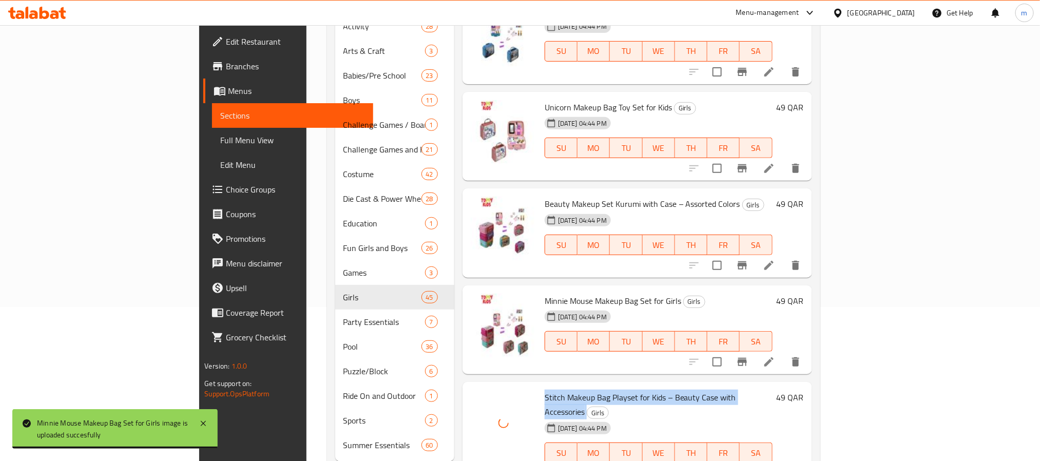
scroll to position [3544, 0]
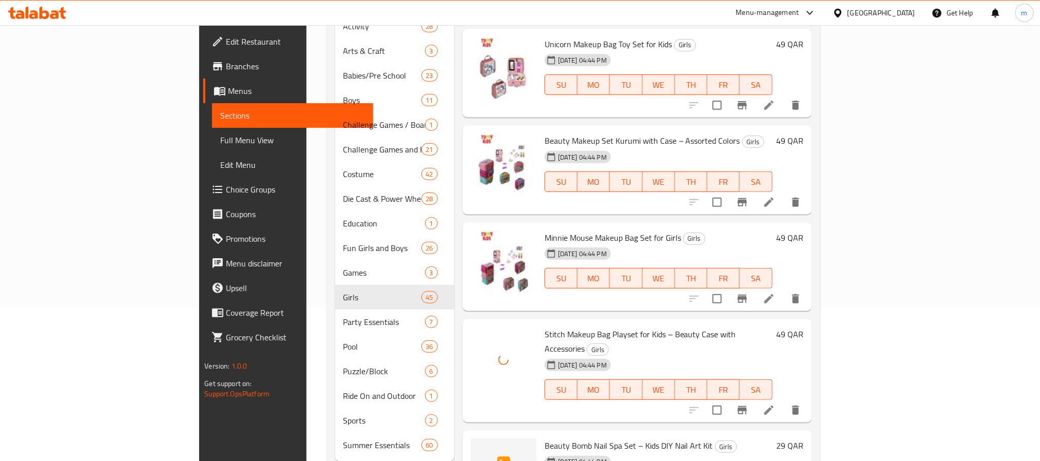
click at [545, 438] on span "Beauty Bomb Nail Spa Set – Kids DIY Nail Art Kit" at bounding box center [629, 445] width 168 height 15
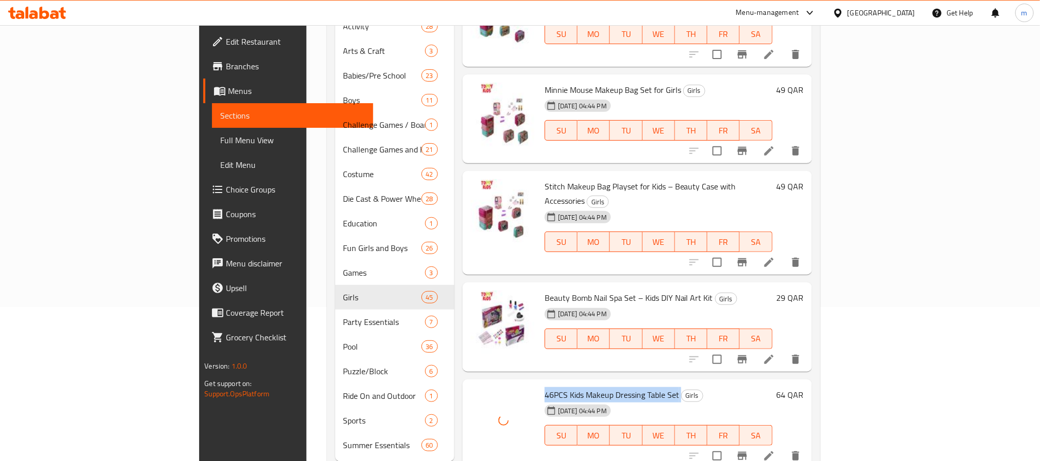
scroll to position [3852, 0]
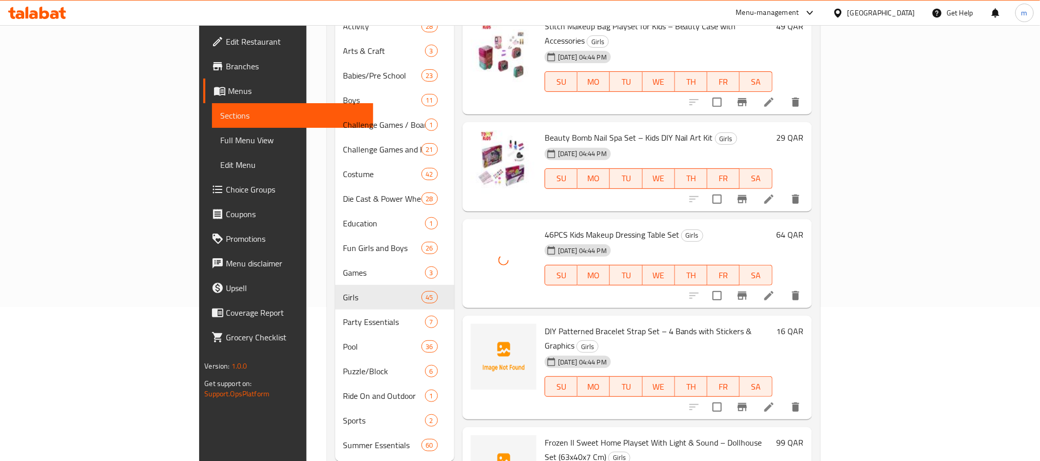
click at [545, 324] on span "DIY Patterned Bracelet Strap Set – 4 Bands with Stickers & Graphics" at bounding box center [648, 339] width 207 height 30
click at [545, 435] on span "Frozen II Sweet Home Playset With Light & Sound – Dollhouse Set (63x40x7 Cm)" at bounding box center [654, 450] width 218 height 30
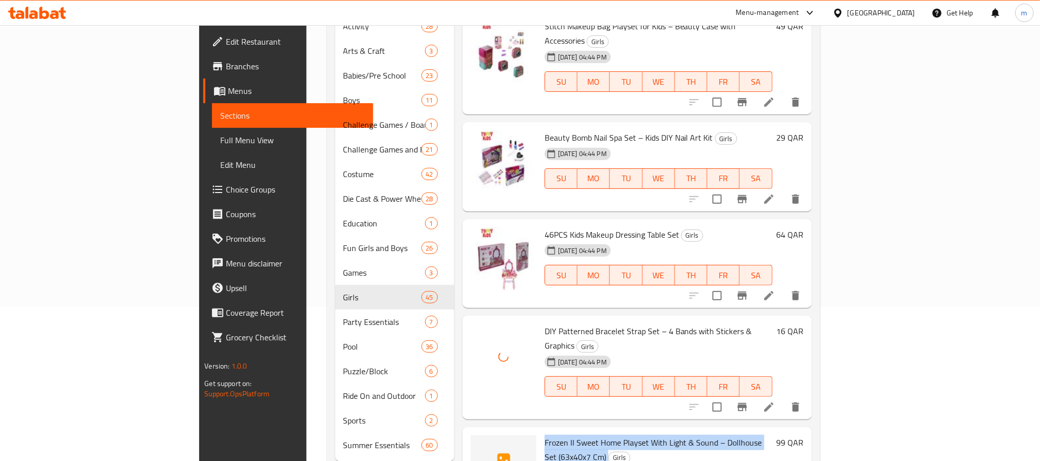
click at [545, 435] on span "Frozen II Sweet Home Playset With Light & Sound – Dollhouse Set (63x40x7 Cm)" at bounding box center [654, 450] width 218 height 30
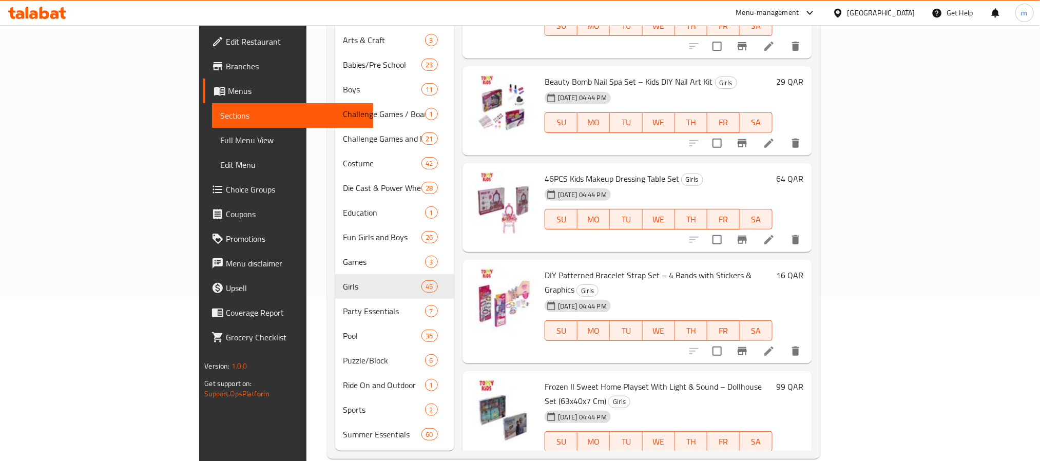
scroll to position [168, 0]
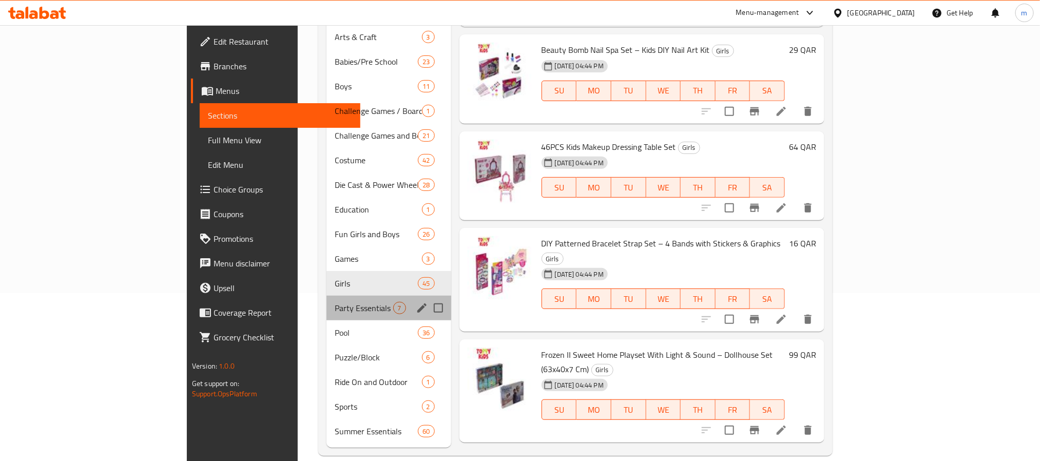
click at [327, 296] on div "Party Essentials 7" at bounding box center [389, 308] width 124 height 25
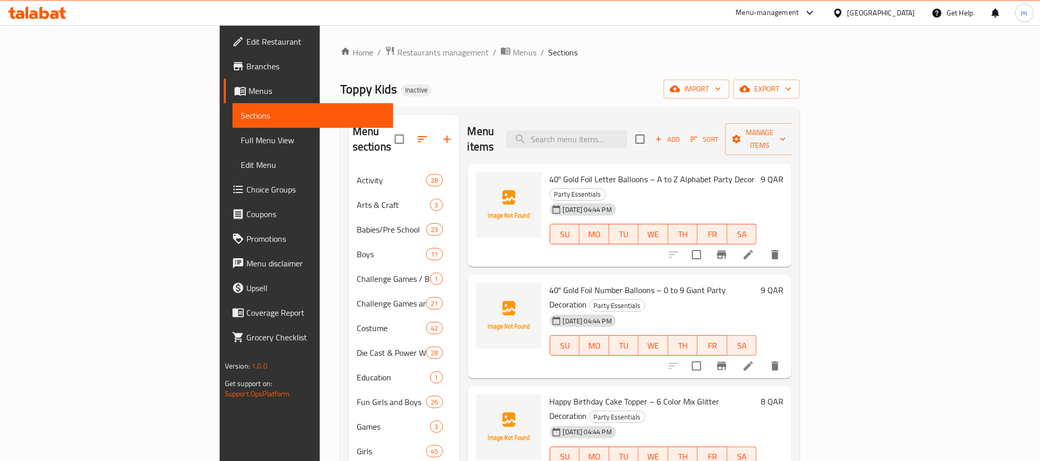
click at [550, 172] on span "40" Gold Foil Letter Balloons – A to Z Alphabet Party Decor" at bounding box center [652, 179] width 205 height 15
click at [550, 282] on span "40" Gold Foil Number Balloons – 0 to 9 Giant Party Decoration" at bounding box center [638, 297] width 177 height 30
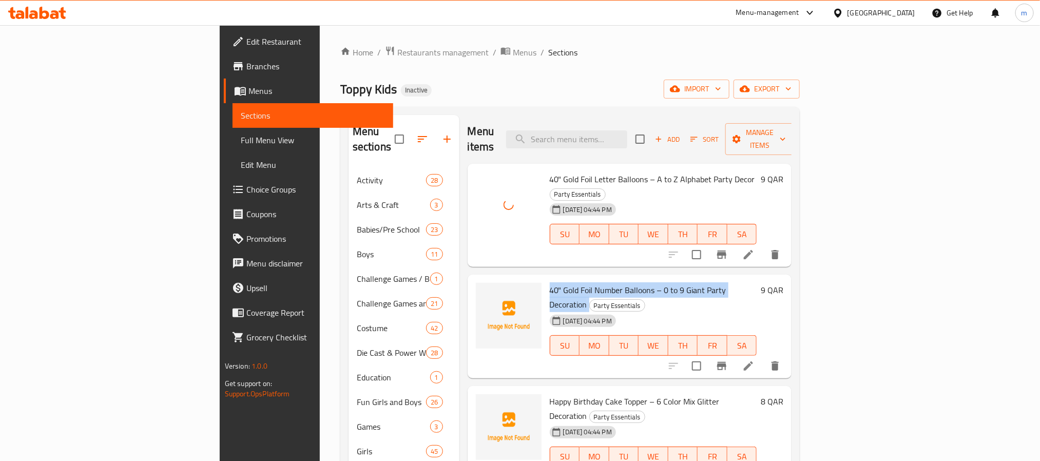
click at [550, 282] on span "40" Gold Foil Number Balloons – 0 to 9 Giant Party Decoration" at bounding box center [638, 297] width 177 height 30
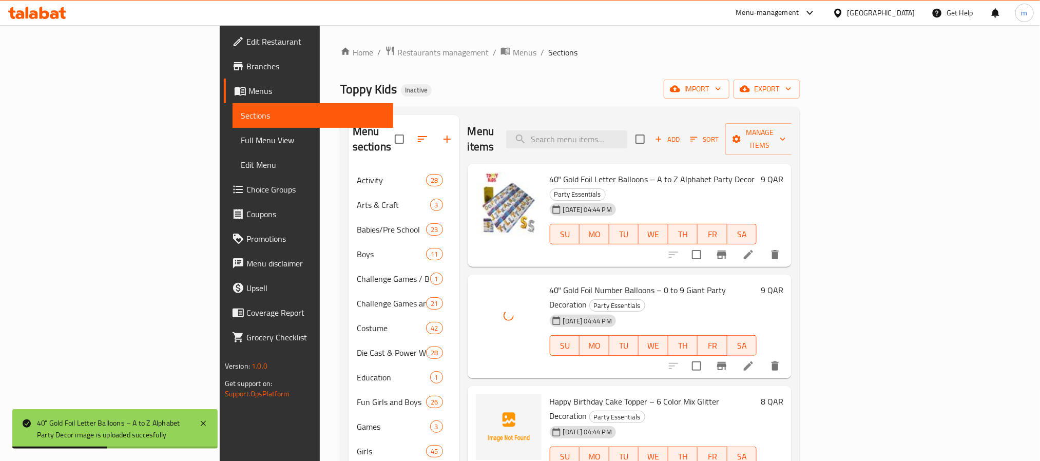
click at [550, 394] on span "Happy Birthday Cake Topper – 6 Color Mix Glitter Decoration" at bounding box center [635, 409] width 170 height 30
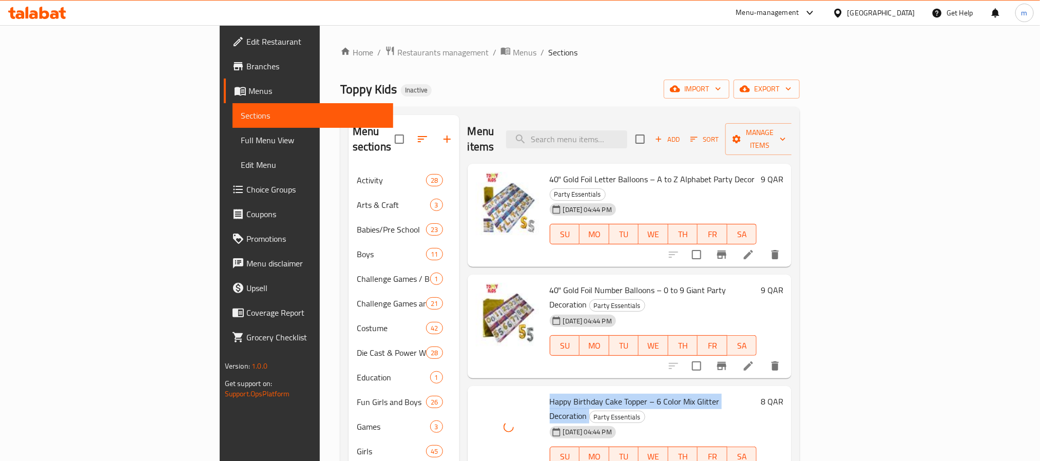
scroll to position [154, 0]
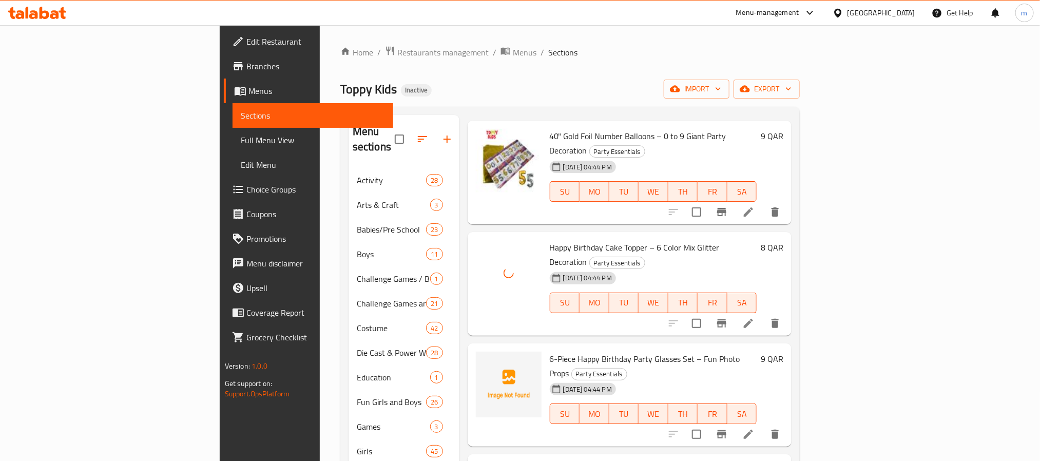
click at [555, 351] on span "6-Piece Happy Birthday Party Glasses Set – Fun Photo Props" at bounding box center [645, 366] width 191 height 30
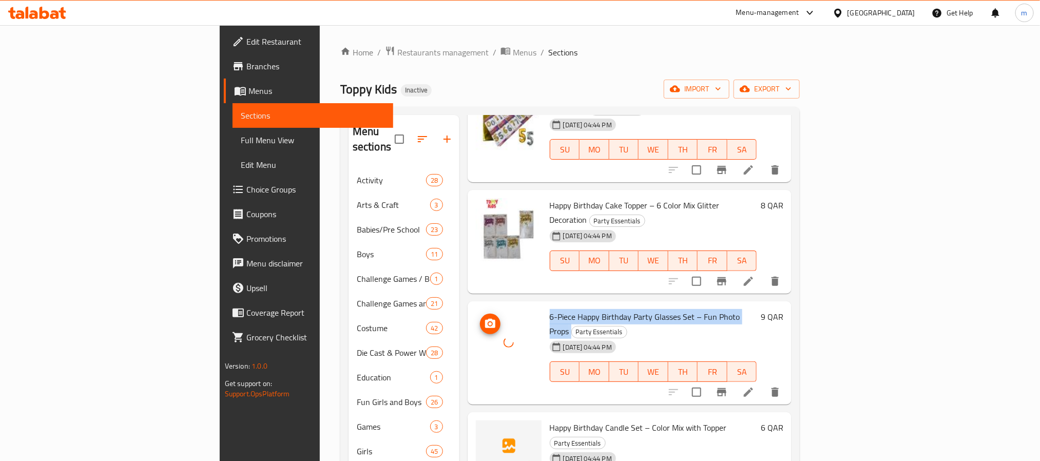
scroll to position [219, 0]
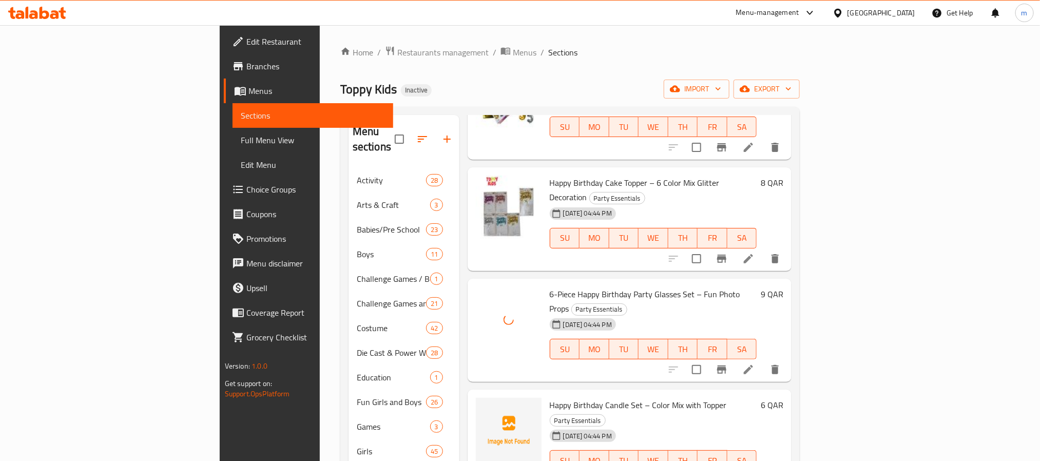
click at [550, 398] on span "Happy Birthday Candle Set – Color Mix with Topper" at bounding box center [638, 405] width 177 height 15
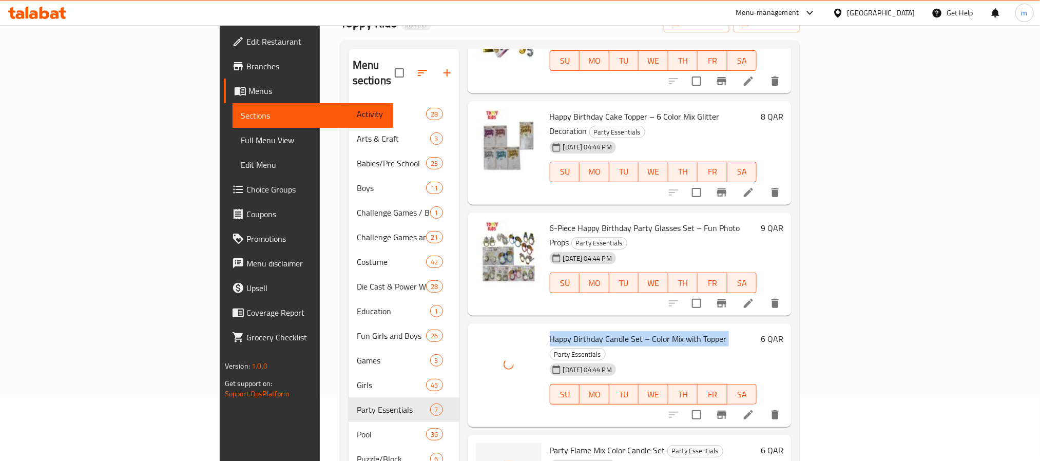
scroll to position [154, 0]
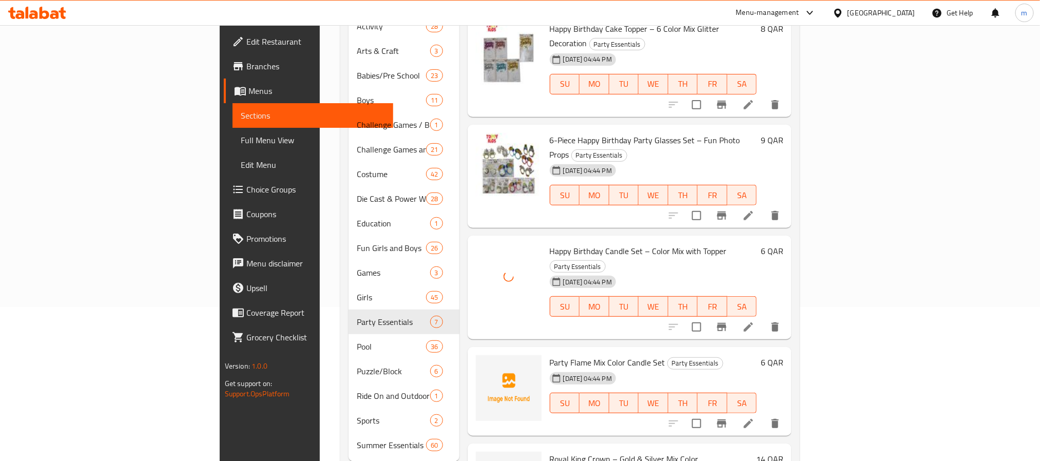
click at [550, 355] on span "Party Flame Mix Color Candle Set" at bounding box center [608, 362] width 116 height 15
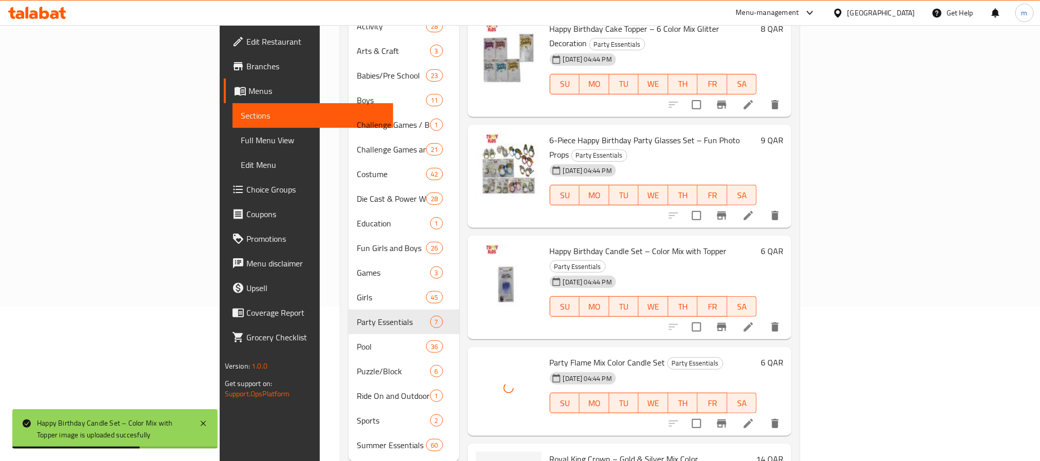
click at [550, 451] on span "Royal King Crown – Gold & Silver Mix Color" at bounding box center [624, 458] width 149 height 15
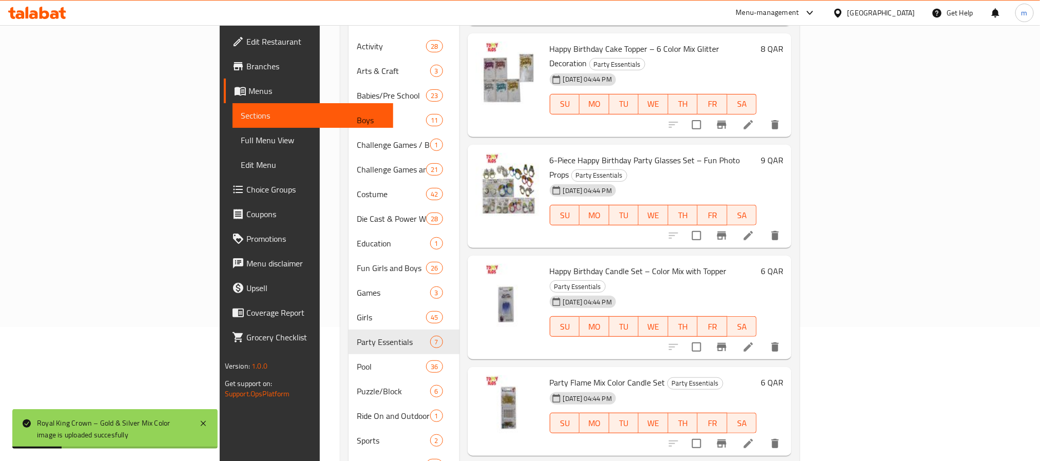
scroll to position [168, 0]
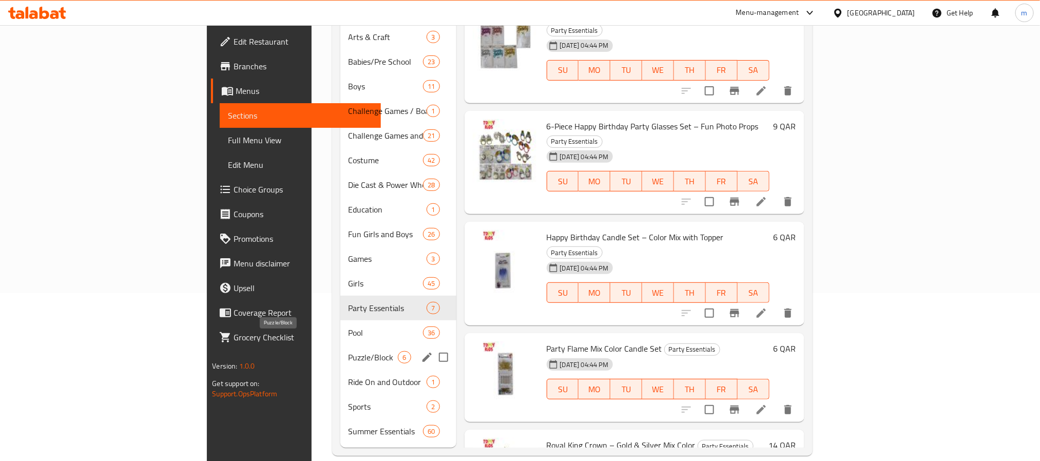
click at [349, 351] on span "Puzzle/Block" at bounding box center [374, 357] width 50 height 12
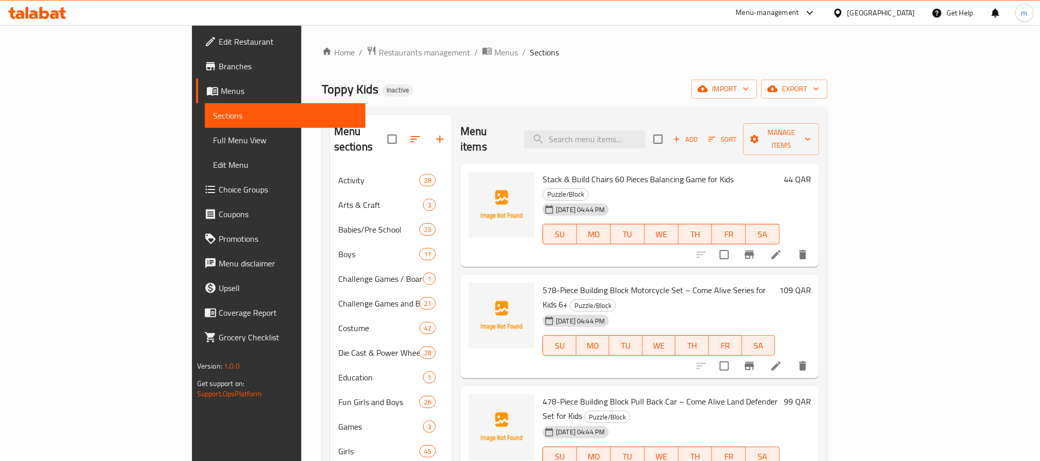
click at [564, 172] on span "Stack & Build Chairs 60 Pieces Balancing Game for Kids" at bounding box center [638, 179] width 191 height 15
click at [543, 282] on span "578-Piece Building Block Motorcycle Set – Come Alive Series for Kids 6+" at bounding box center [654, 297] width 223 height 30
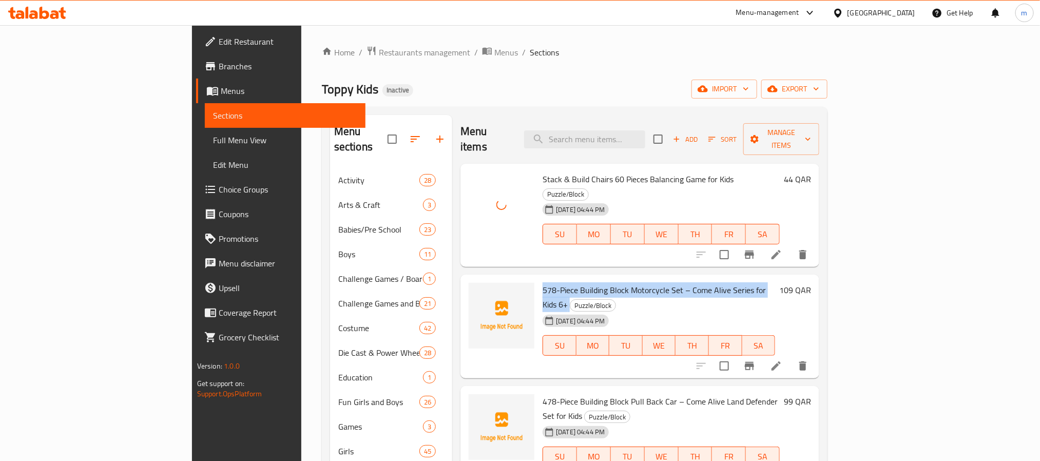
click at [543, 282] on span "578-Piece Building Block Motorcycle Set – Come Alive Series for Kids 6+" at bounding box center [654, 297] width 223 height 30
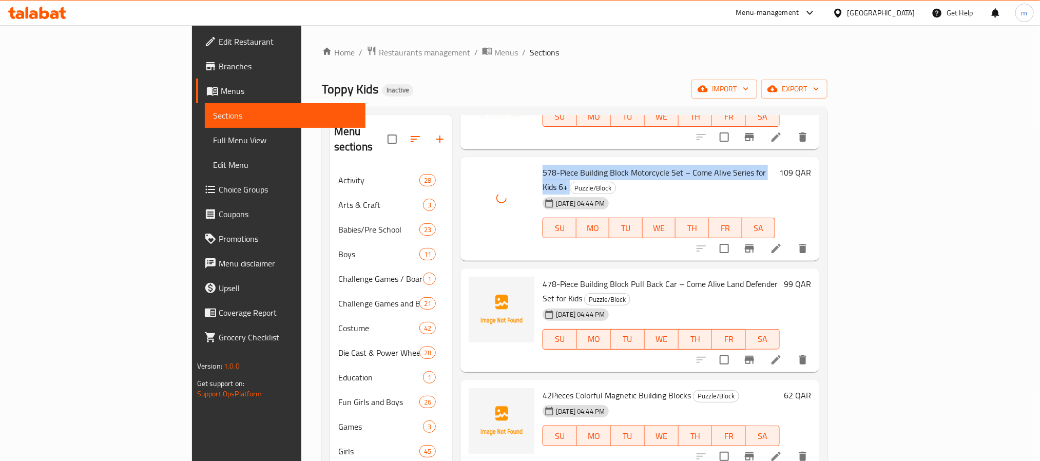
scroll to position [122, 0]
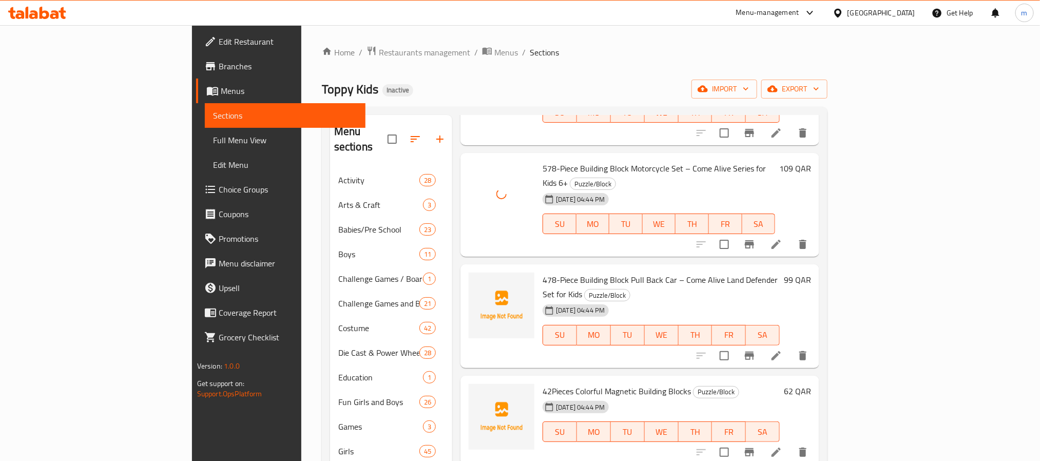
click at [543, 272] on span "478-Piece Building Block Pull Back Car – Come Alive Land Defender Set for Kids" at bounding box center [660, 287] width 235 height 30
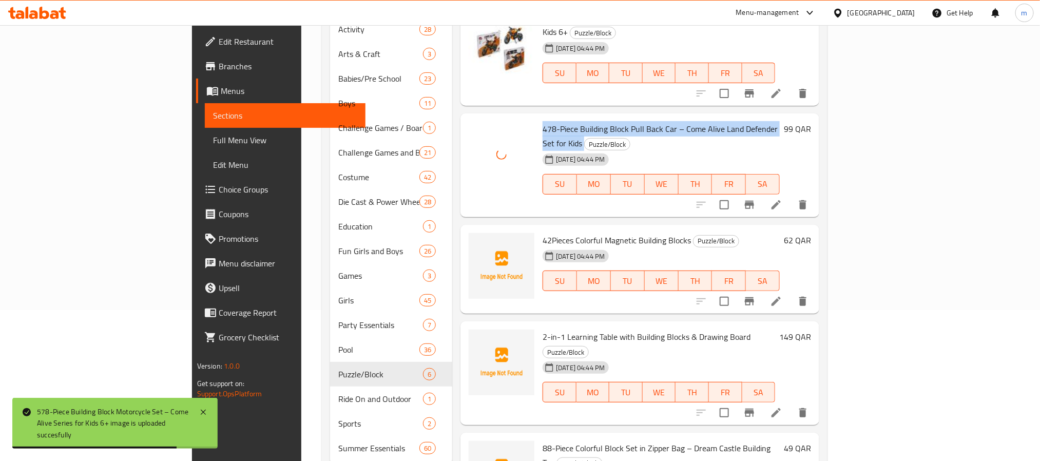
scroll to position [154, 0]
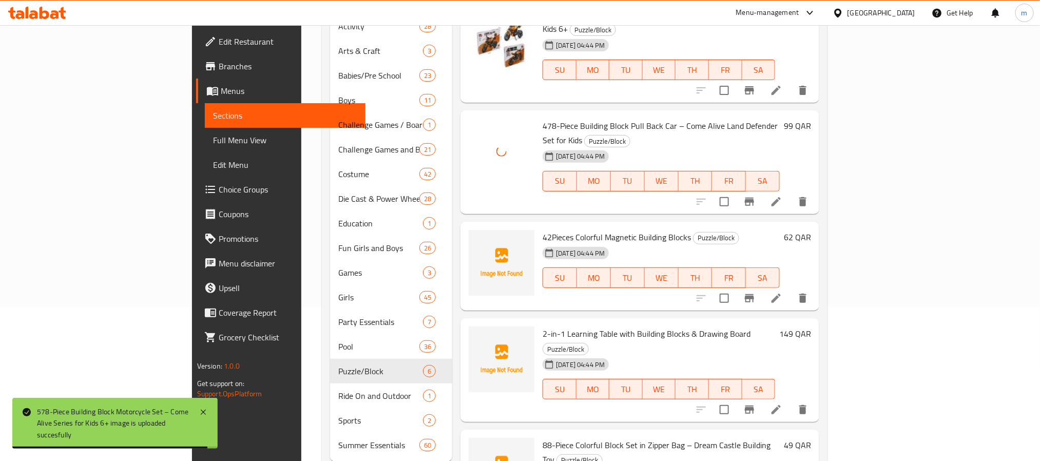
click at [543, 230] on span "42Pieces Colorful Magnetic Building Blocks" at bounding box center [617, 237] width 148 height 15
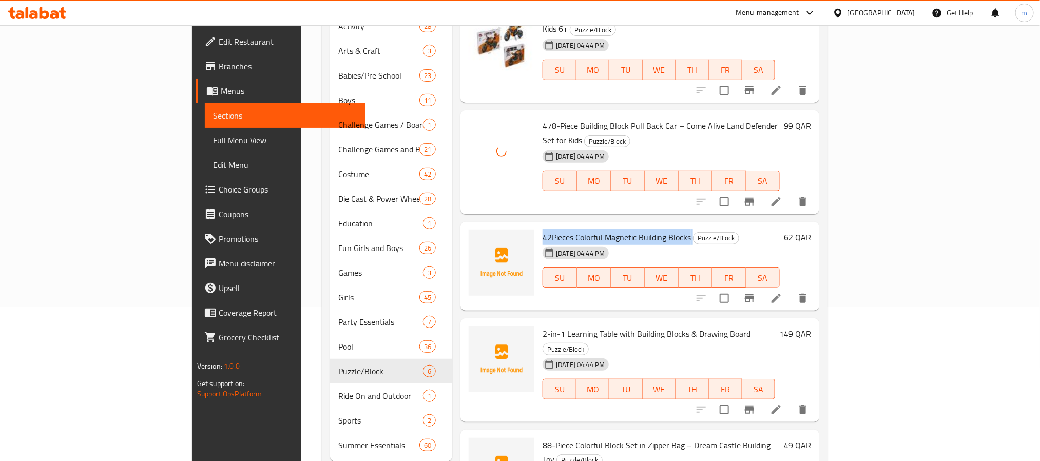
click at [543, 230] on span "42Pieces Colorful Magnetic Building Blocks" at bounding box center [617, 237] width 148 height 15
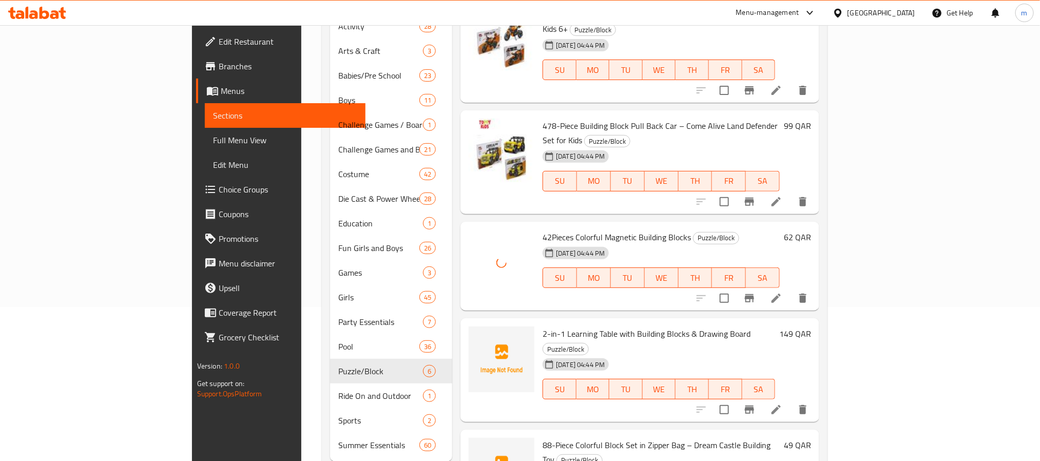
click at [543, 326] on span "2-in-1 Learning Table with Building Blocks & Drawing Board" at bounding box center [647, 333] width 208 height 15
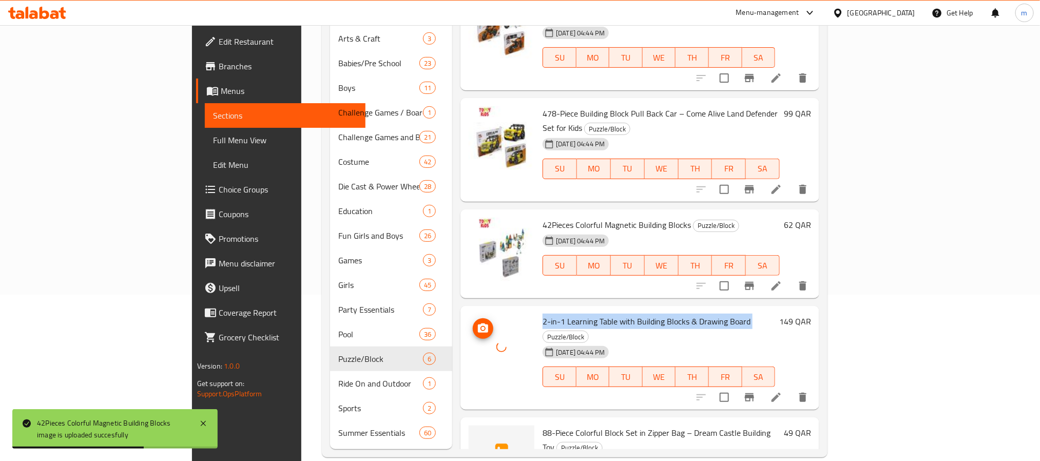
scroll to position [168, 0]
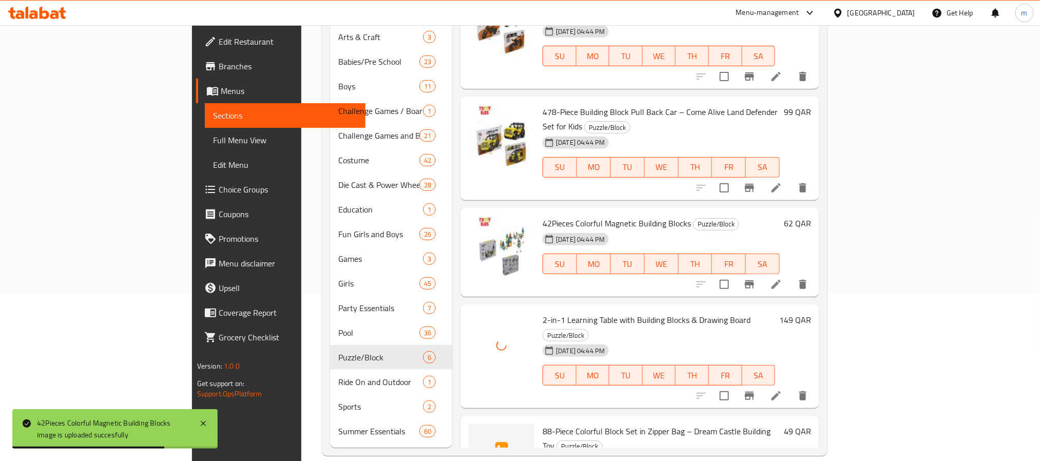
click at [543, 424] on span "88-Piece Colorful Block Set in Zipper Bag – Dream Castle Building Toy" at bounding box center [657, 439] width 228 height 30
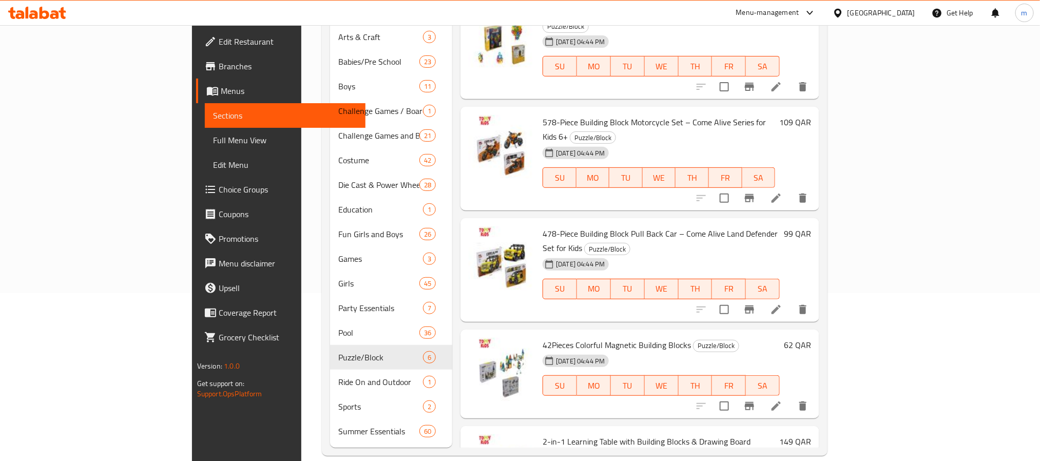
click at [213, 141] on span "Full Menu View" at bounding box center [285, 140] width 144 height 12
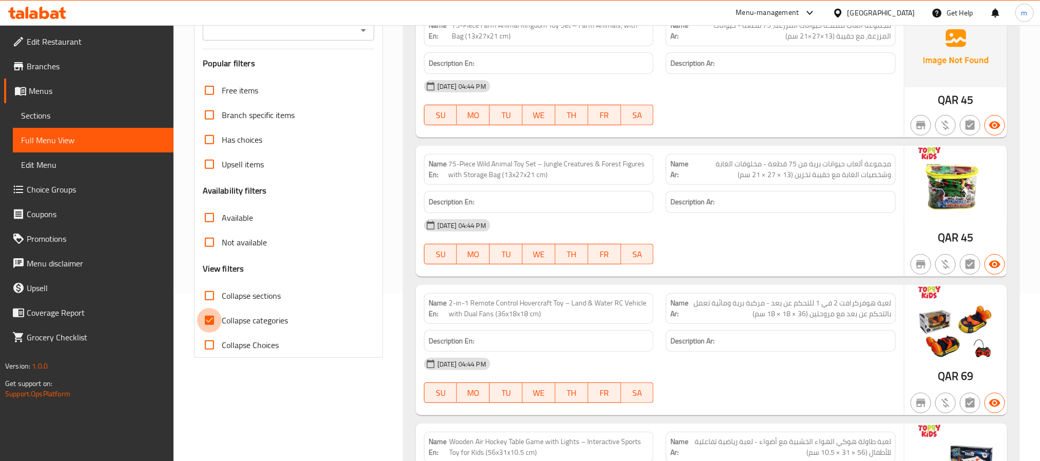
click at [214, 316] on input "Collapse categories" at bounding box center [209, 320] width 25 height 25
checkbox input "false"
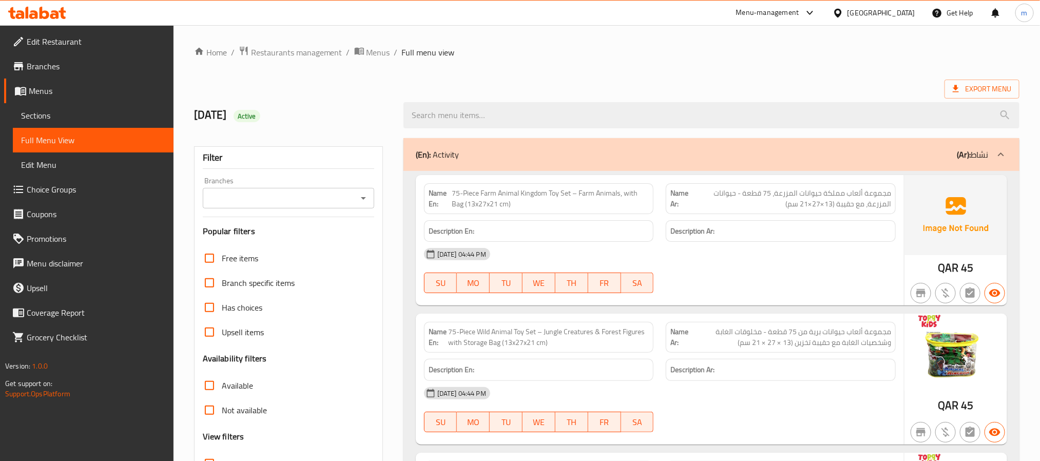
click at [569, 199] on span "75-Piece Farm Animal Kingdom Toy Set – Farm Animals, with Bag (13x27x21 cm)" at bounding box center [550, 199] width 197 height 22
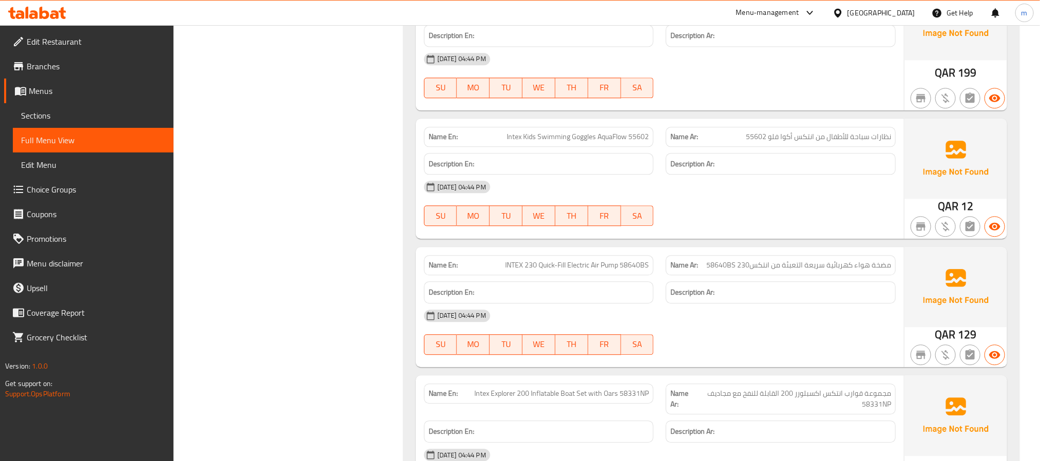
scroll to position [47255, 0]
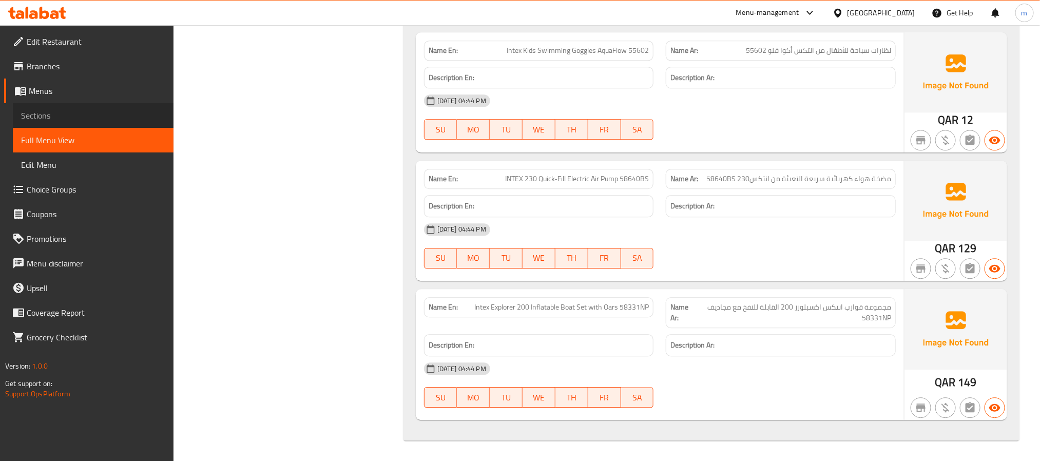
click at [31, 116] on span "Sections" at bounding box center [93, 115] width 144 height 12
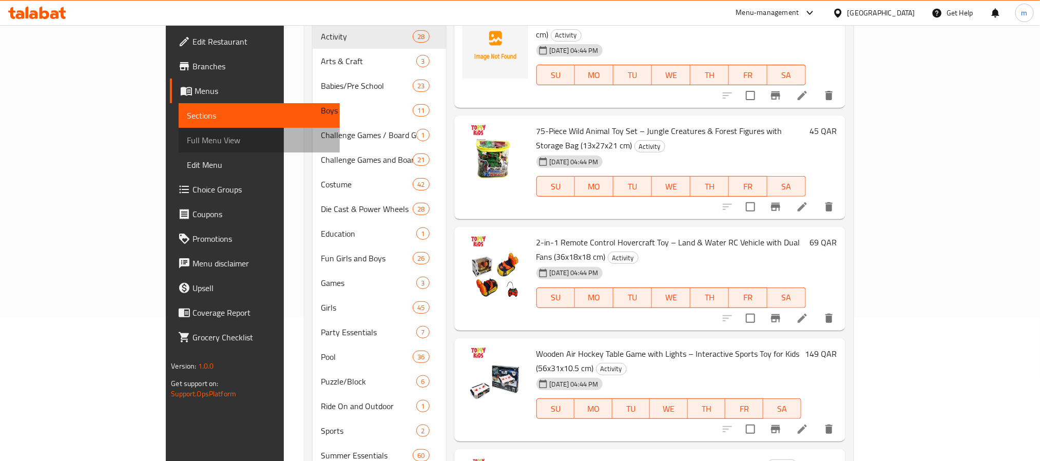
click at [187, 139] on span "Full Menu View" at bounding box center [259, 140] width 144 height 12
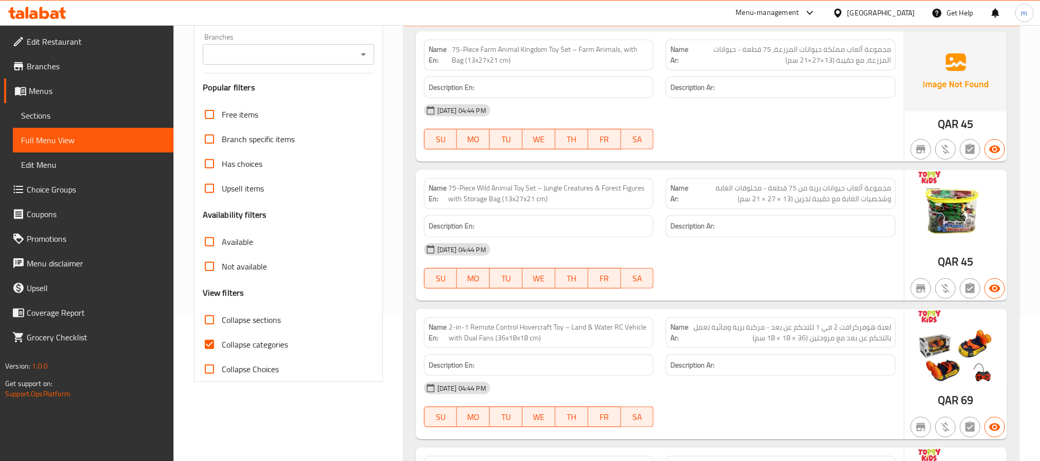
click at [206, 344] on input "Collapse categories" at bounding box center [209, 344] width 25 height 25
checkbox input "false"
click at [207, 319] on input "Collapse sections" at bounding box center [209, 320] width 25 height 25
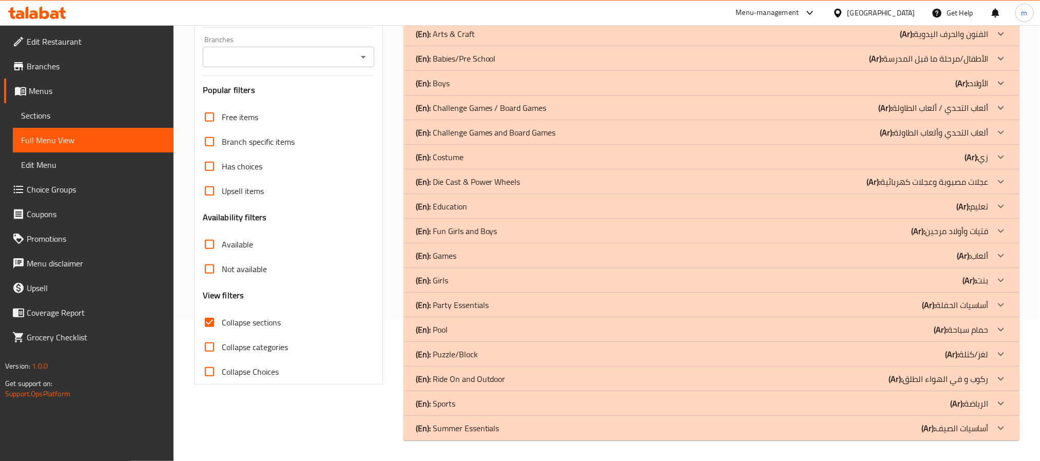
scroll to position [141, 0]
click at [466, 282] on div "(En): Girls (Ar): بنت" at bounding box center [702, 281] width 573 height 12
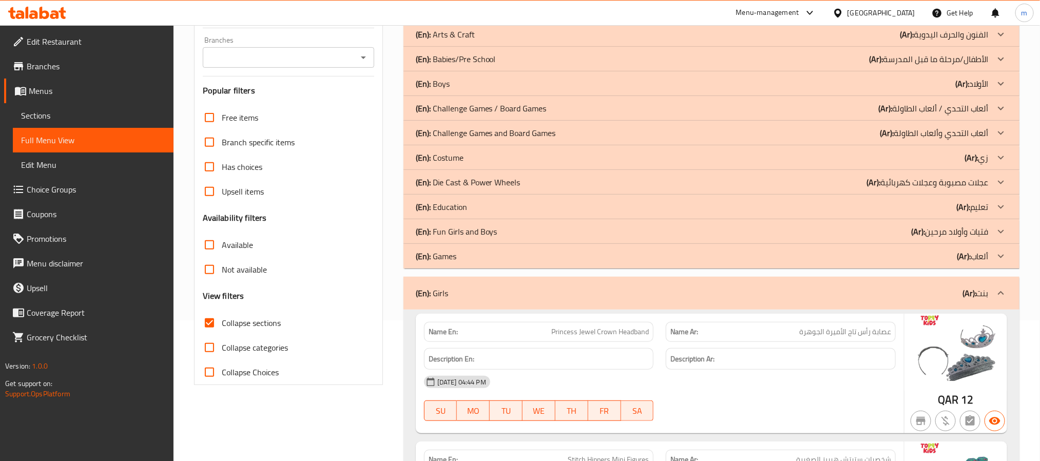
scroll to position [6186, 0]
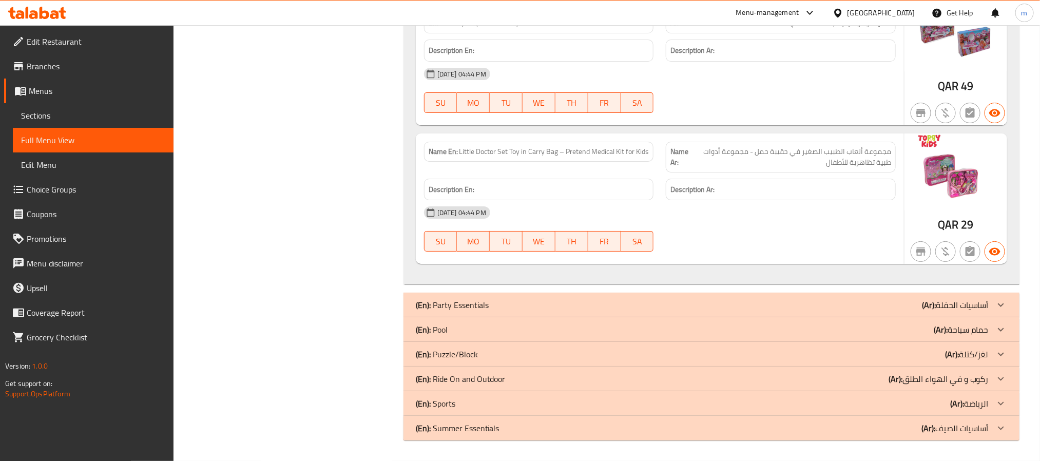
click at [559, 302] on div "(En): Party Essentials (Ar): أساسيات الحفلة" at bounding box center [702, 305] width 573 height 12
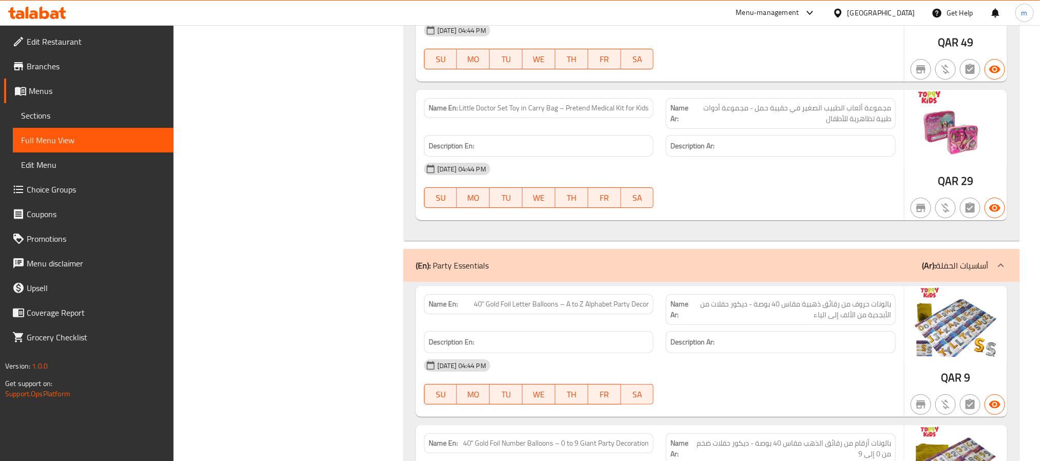
scroll to position [7154, 0]
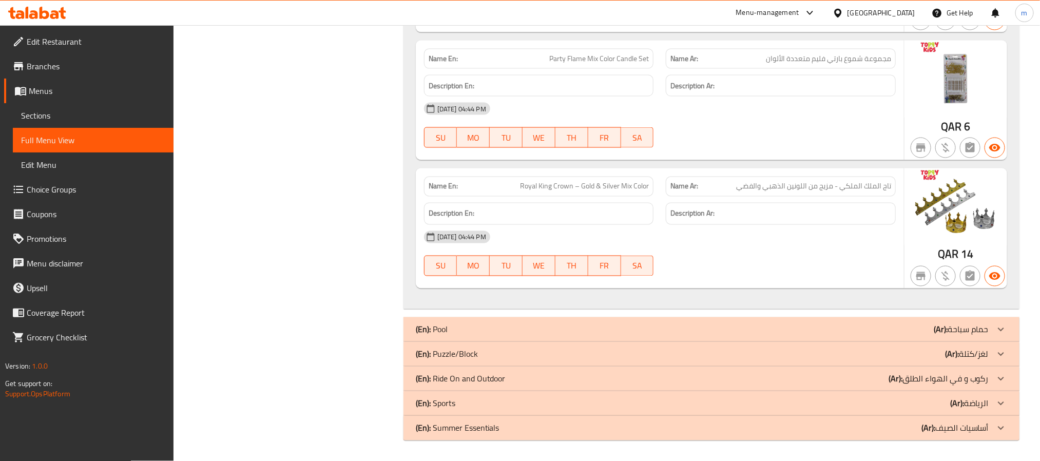
click at [446, 359] on p "(En): Puzzle/Block" at bounding box center [447, 354] width 62 height 12
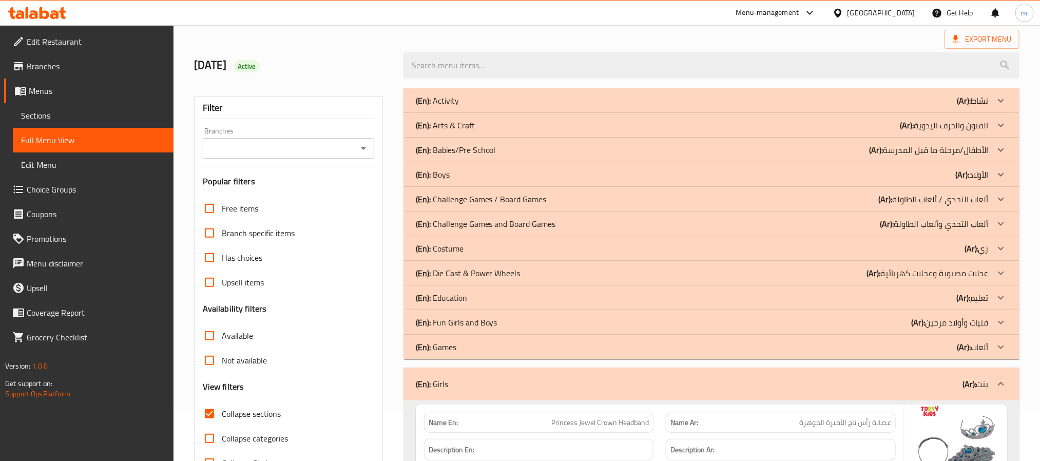
scroll to position [77, 0]
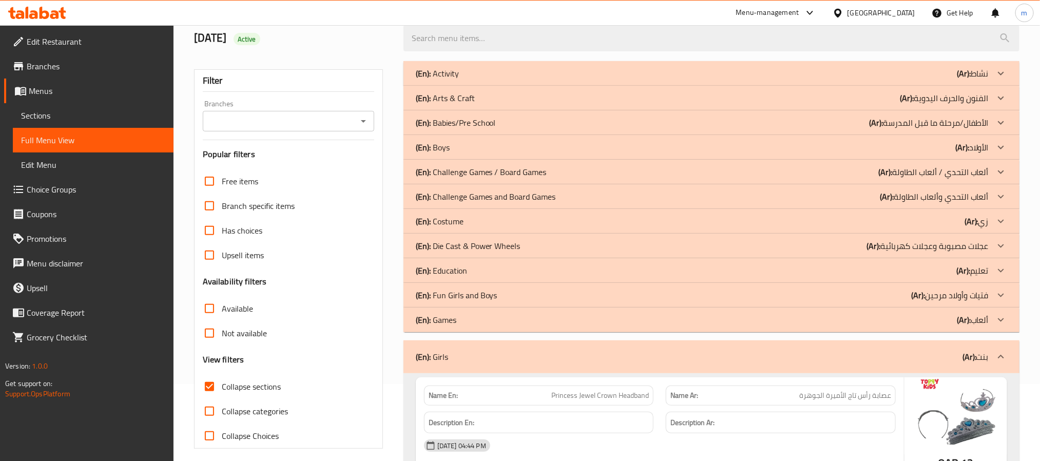
click at [205, 390] on input "Collapse sections" at bounding box center [209, 386] width 25 height 25
checkbox input "false"
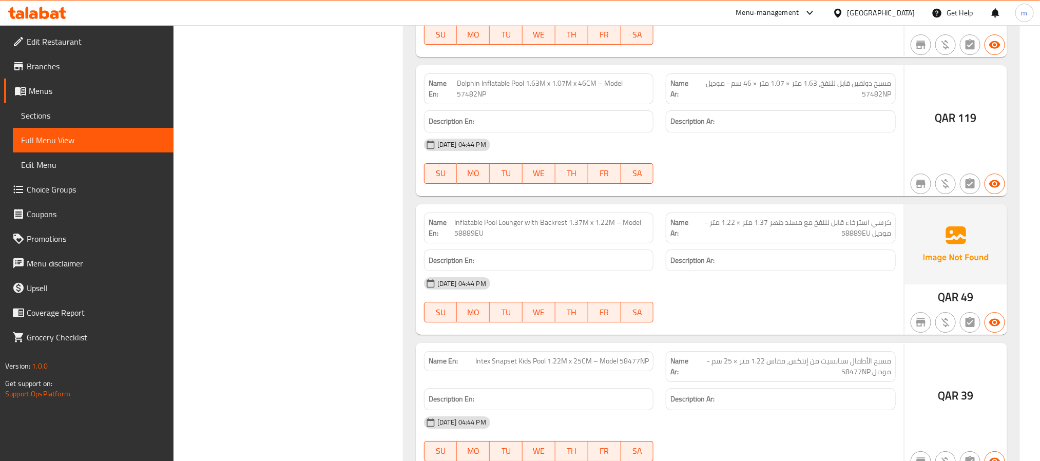
scroll to position [45175, 0]
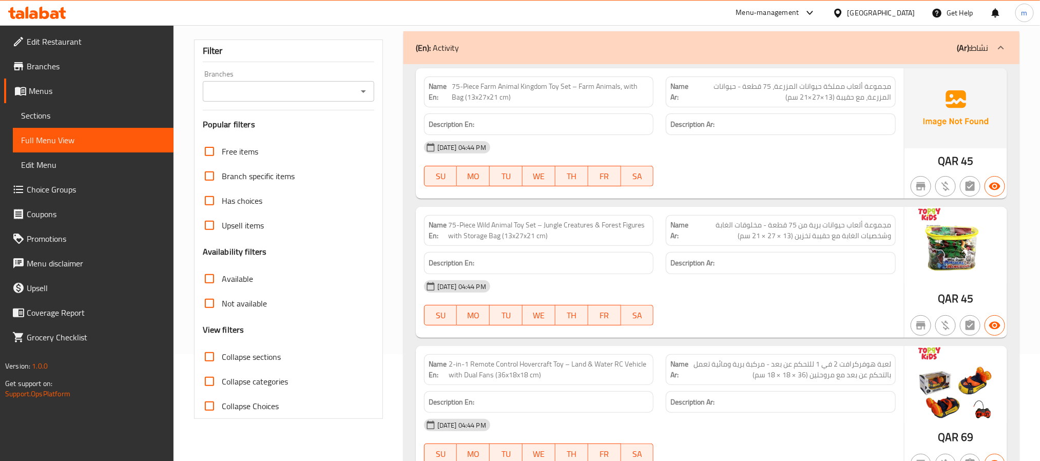
scroll to position [0, 0]
